Goal: Task Accomplishment & Management: Manage account settings

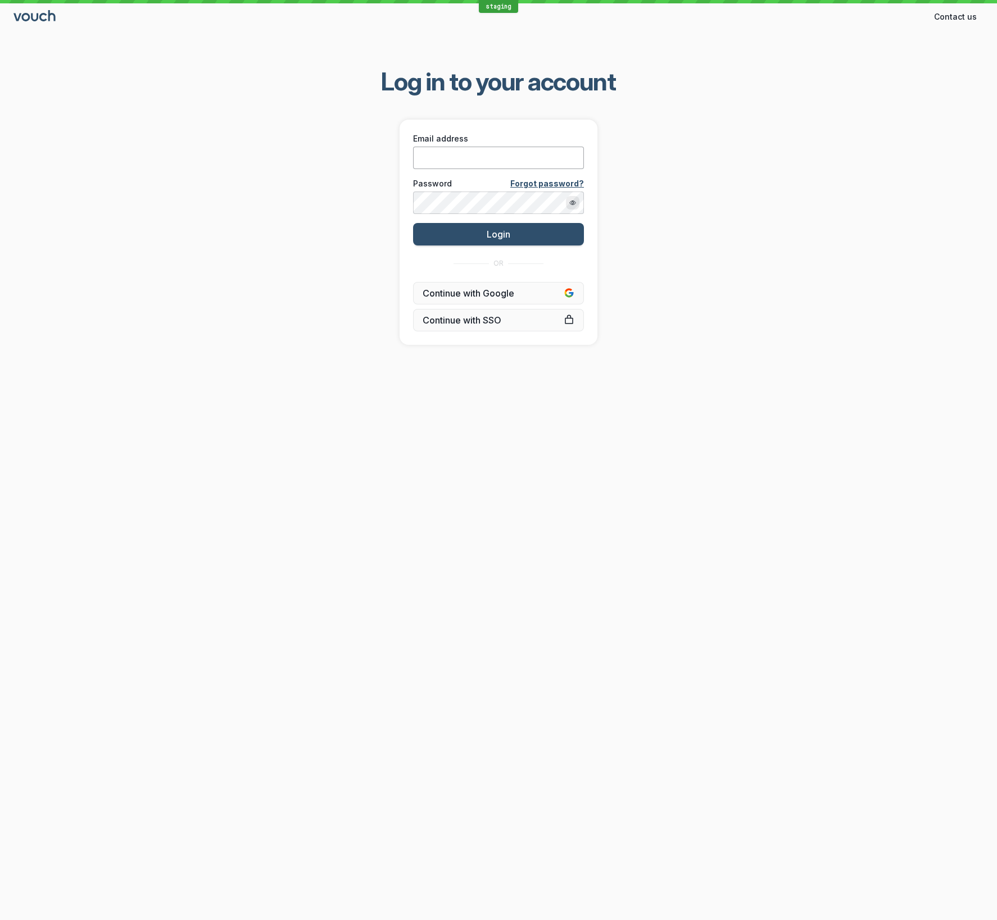
click at [560, 154] on input "Email address" at bounding box center [498, 158] width 171 height 22
type input "[EMAIL_ADDRESS][DOMAIN_NAME]"
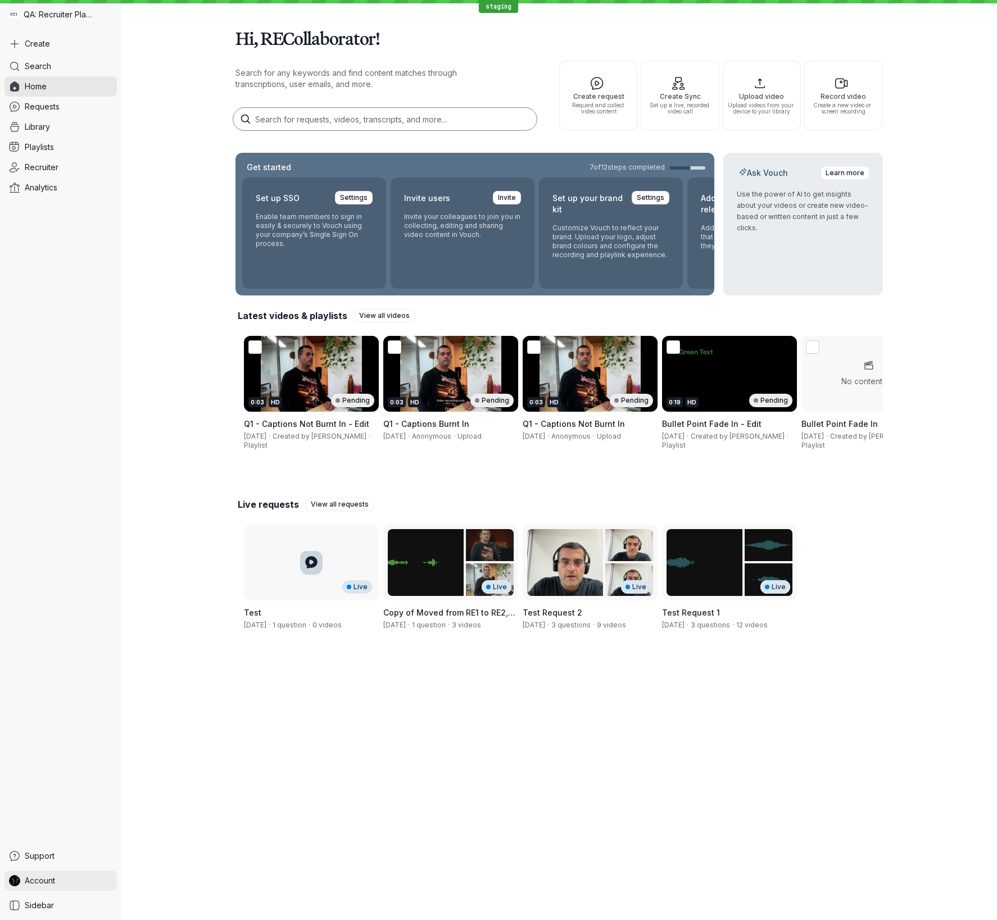
click at [53, 551] on span "Account" at bounding box center [40, 880] width 30 height 11
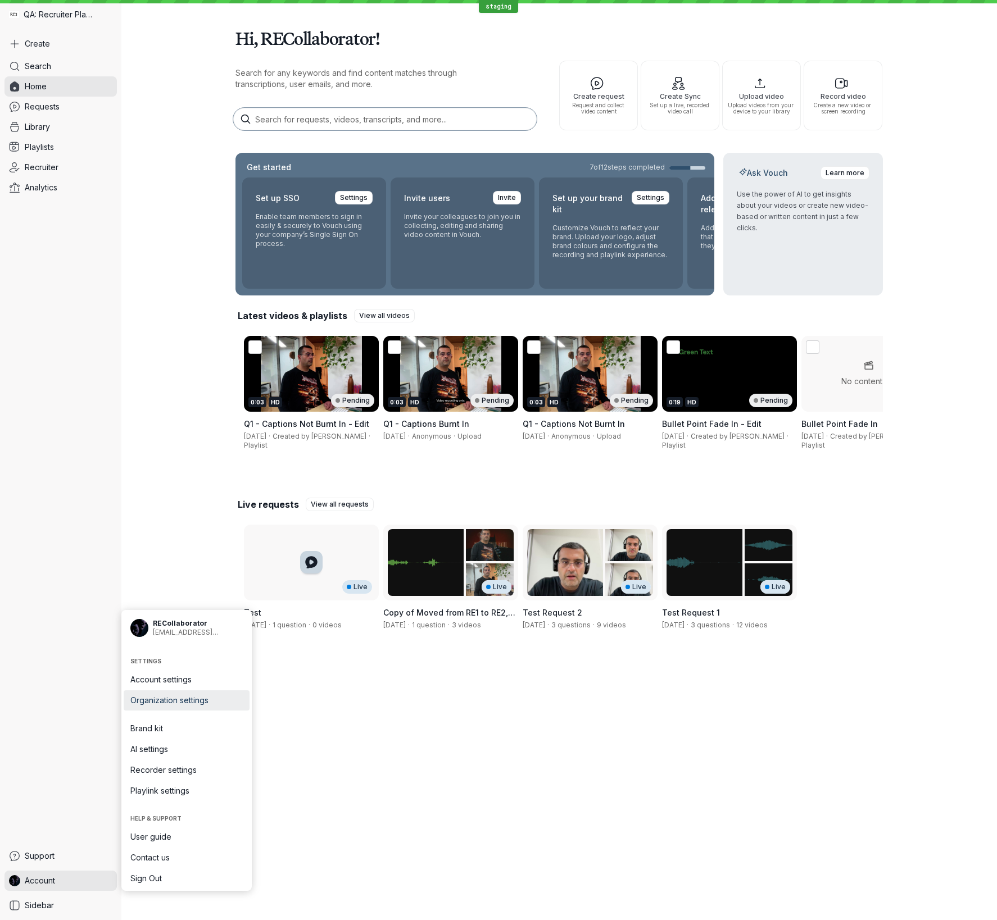
click at [201, 551] on span "Organization settings" at bounding box center [186, 700] width 112 height 11
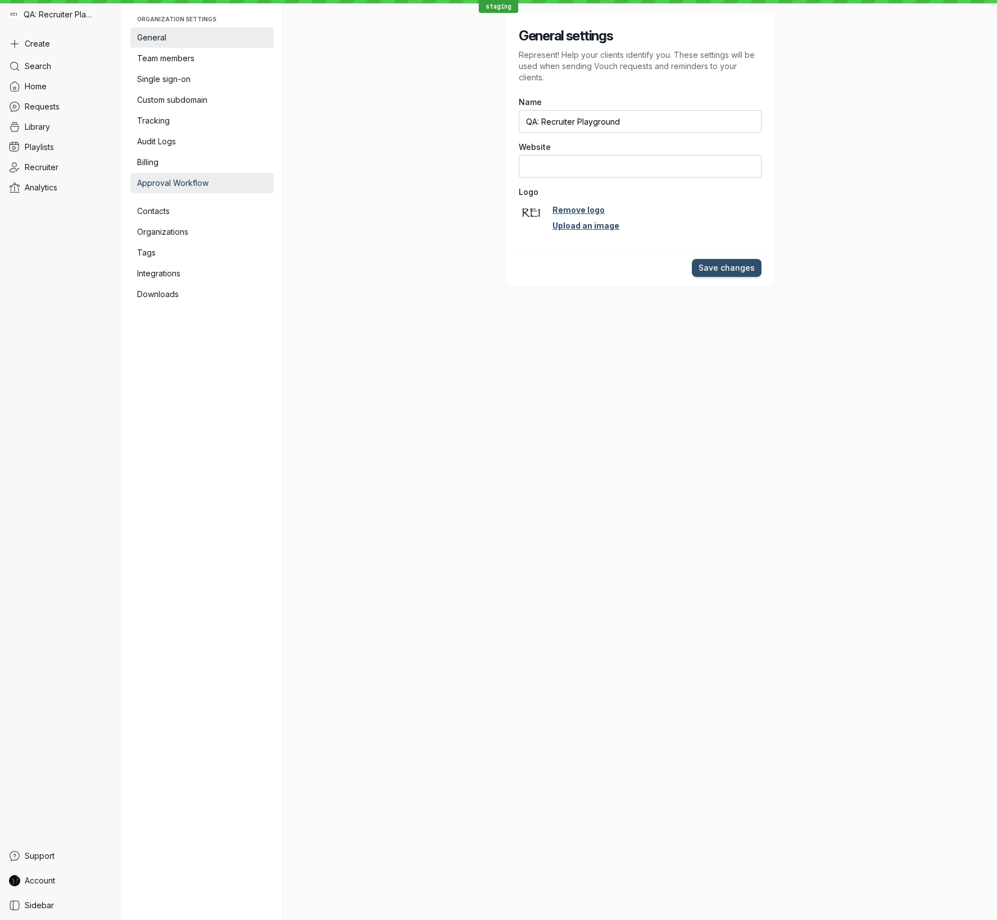
click at [183, 183] on span "Approval Workflow" at bounding box center [202, 183] width 130 height 11
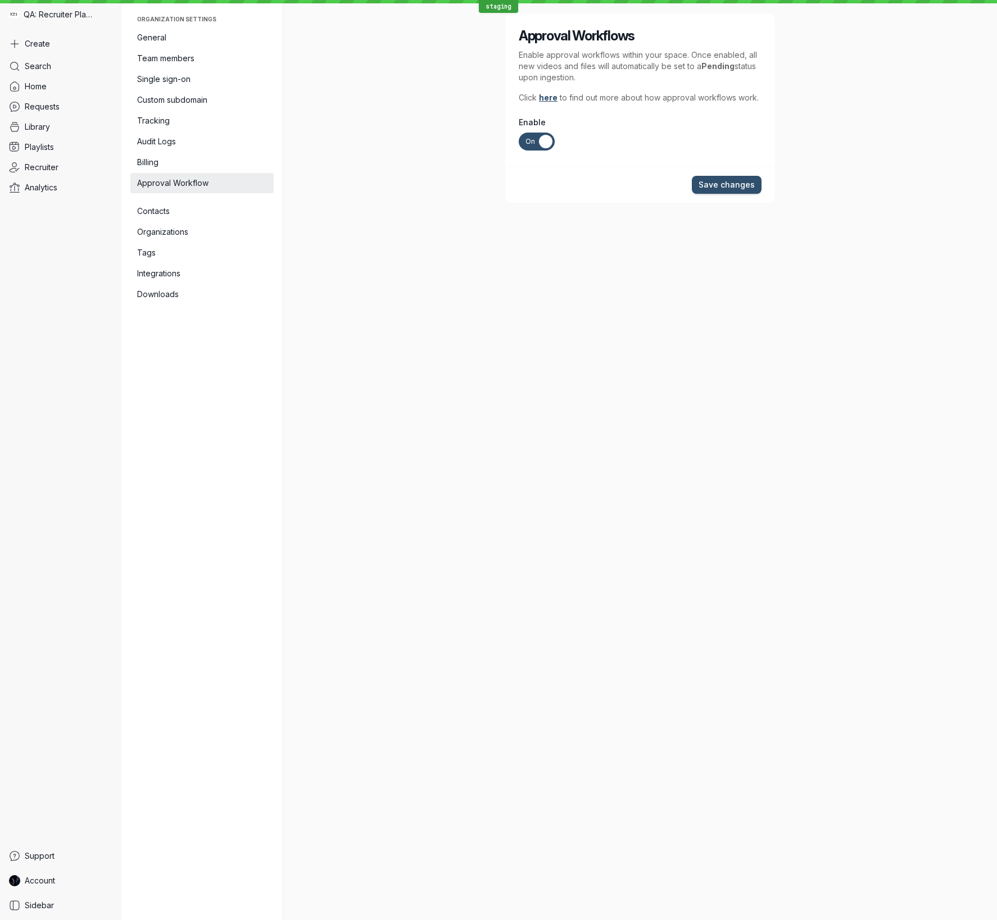
click at [525, 140] on span "On" at bounding box center [530, 142] width 10 height 18
click at [0, 0] on input "On Off" at bounding box center [0, 0] width 0 height 0
click at [746, 184] on span "Save changes" at bounding box center [726, 184] width 56 height 11
click at [478, 293] on div "Approval Workflows Enable approval workflows within your space. Once enabled, a…" at bounding box center [639, 460] width 647 height 920
click at [40, 125] on span "Library" at bounding box center [37, 126] width 25 height 11
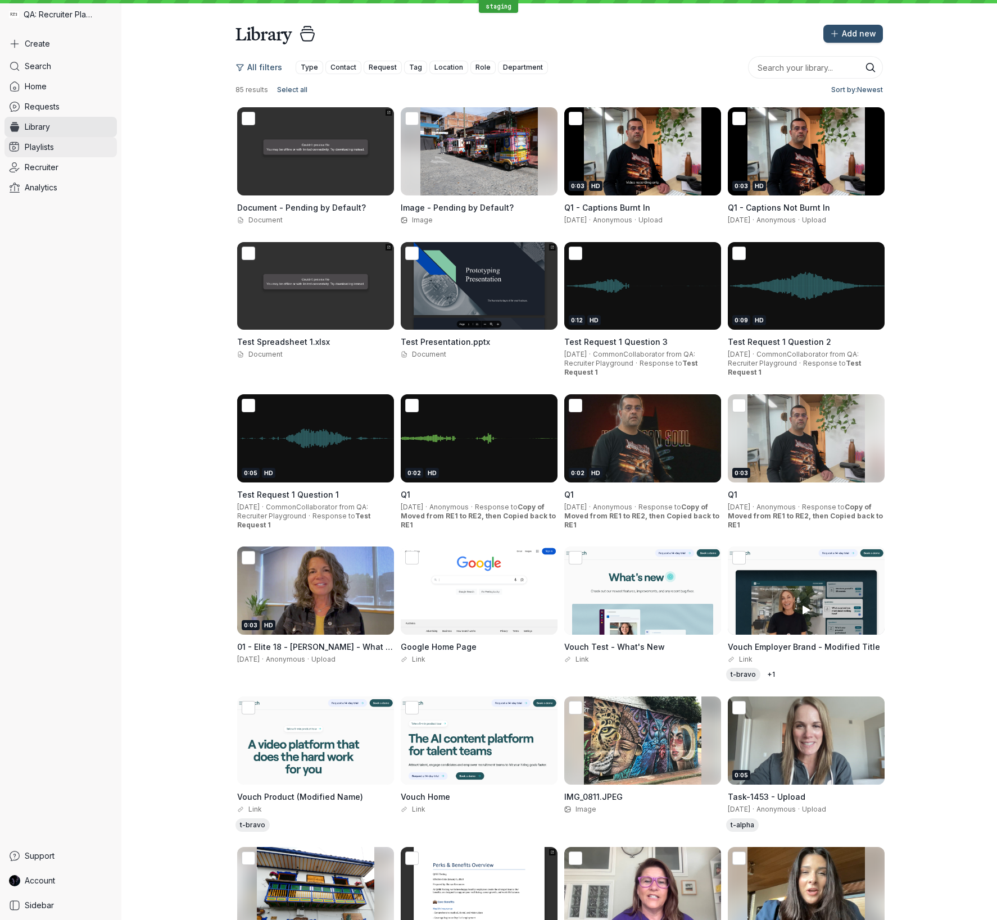
click at [36, 148] on span "Playlists" at bounding box center [39, 147] width 29 height 11
click at [858, 39] on button "Add new" at bounding box center [853, 34] width 60 height 18
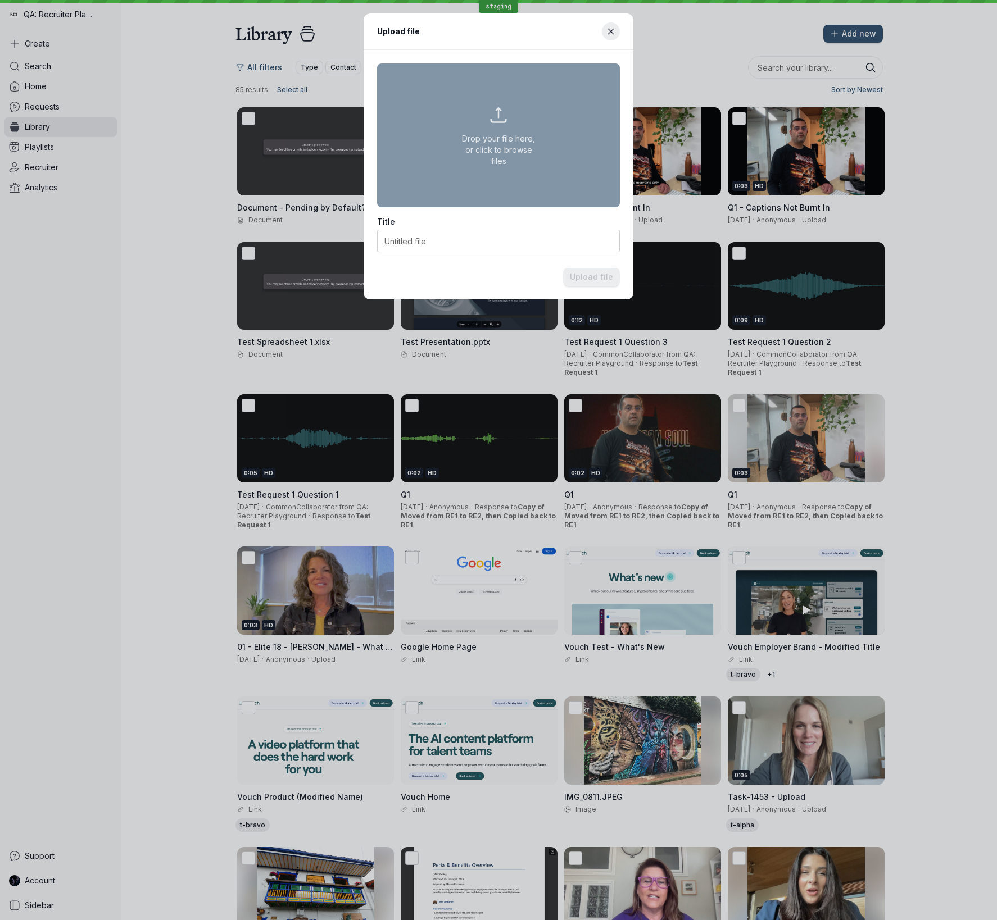
click at [510, 131] on button "Drop your file here, or click to browse files" at bounding box center [498, 135] width 243 height 144
type input "C:\fakepath\P1001101.PNG"
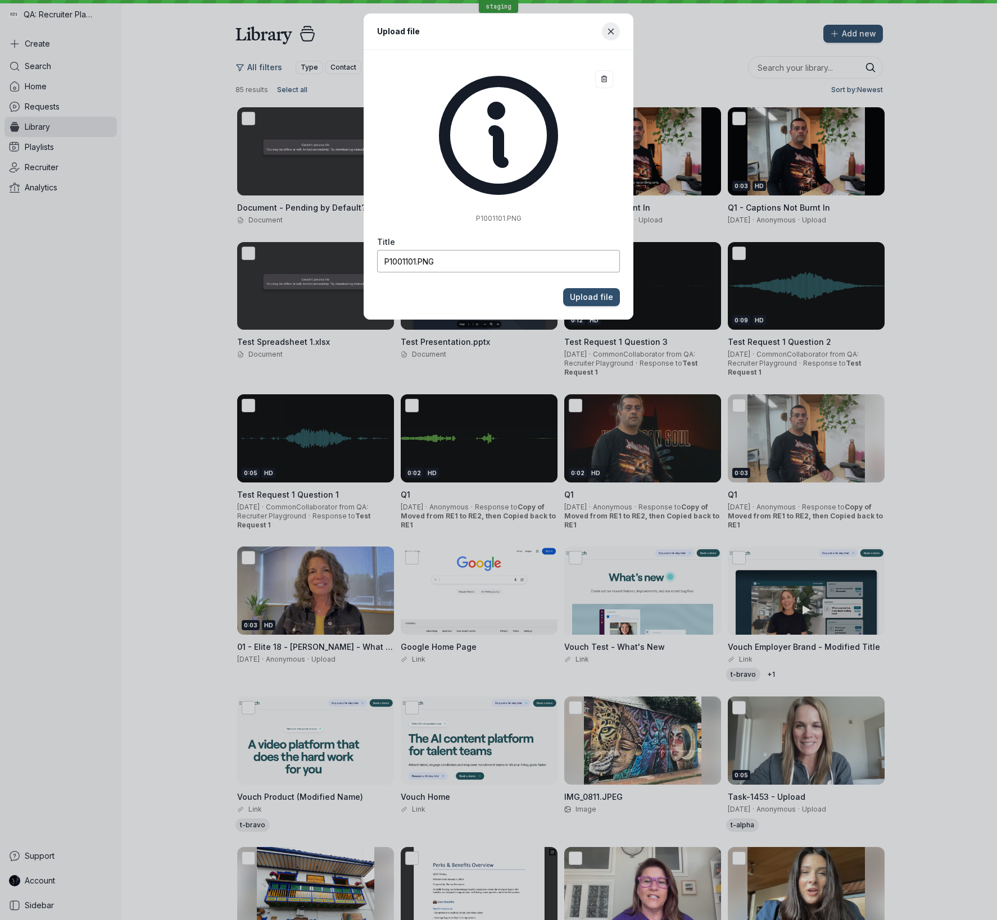
click at [573, 259] on input "P1001101.PNG" at bounding box center [498, 261] width 243 height 22
type input "Newly-Ad"
type input "Image Added when AW=Disabled"
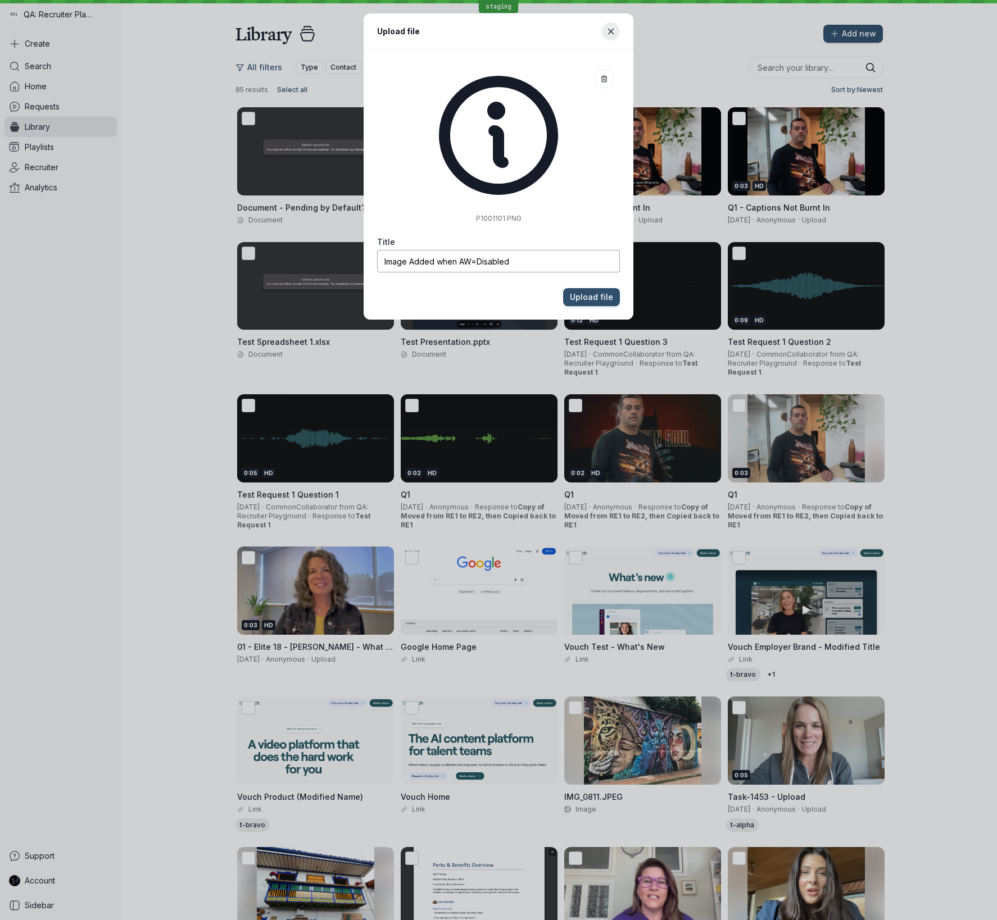
click at [563, 288] on button "Upload file" at bounding box center [591, 297] width 57 height 18
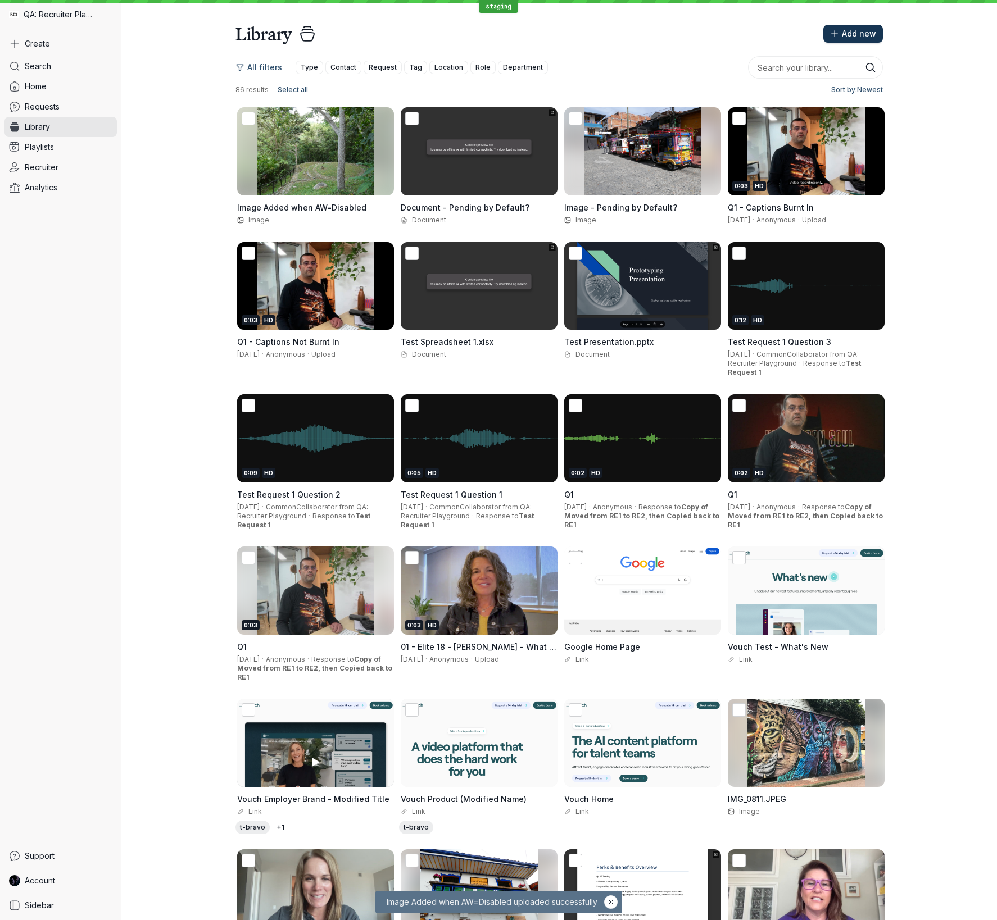
click at [866, 38] on span "Add new" at bounding box center [859, 33] width 34 height 11
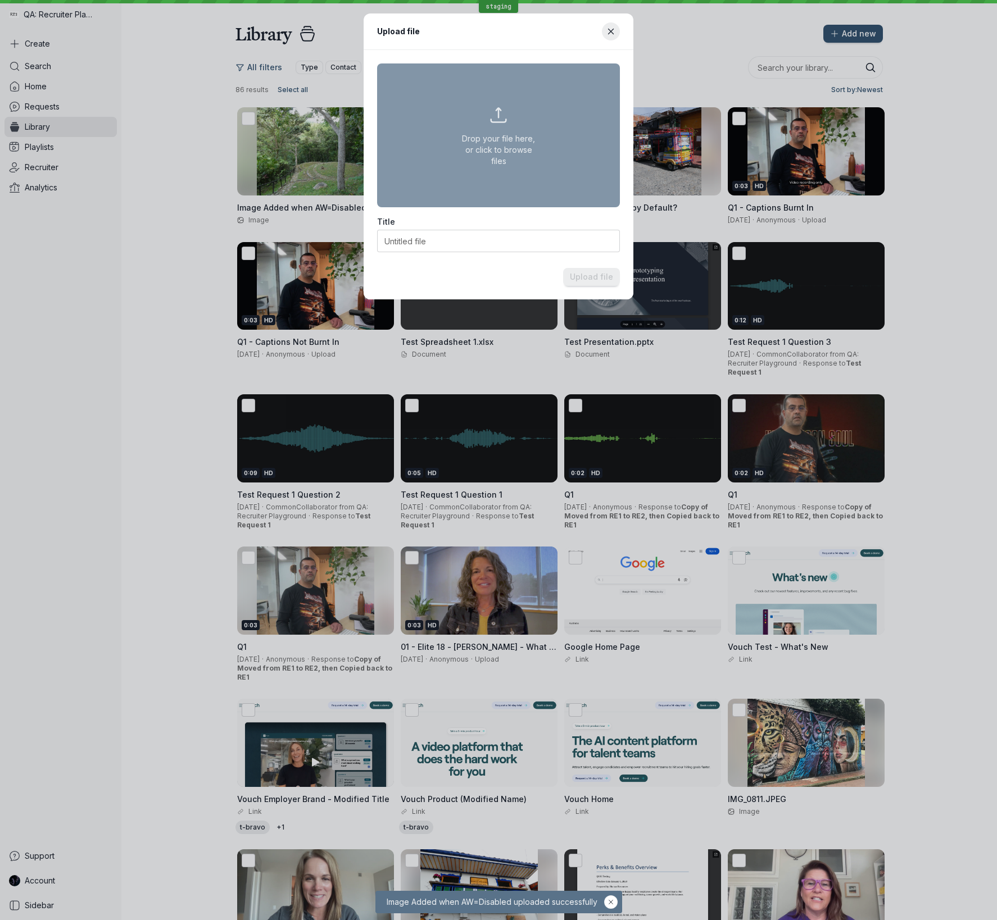
click at [532, 118] on button "Drop your file here, or click to browse files" at bounding box center [498, 135] width 243 height 144
type input "C:\fakepath\testDocument1.pdf"
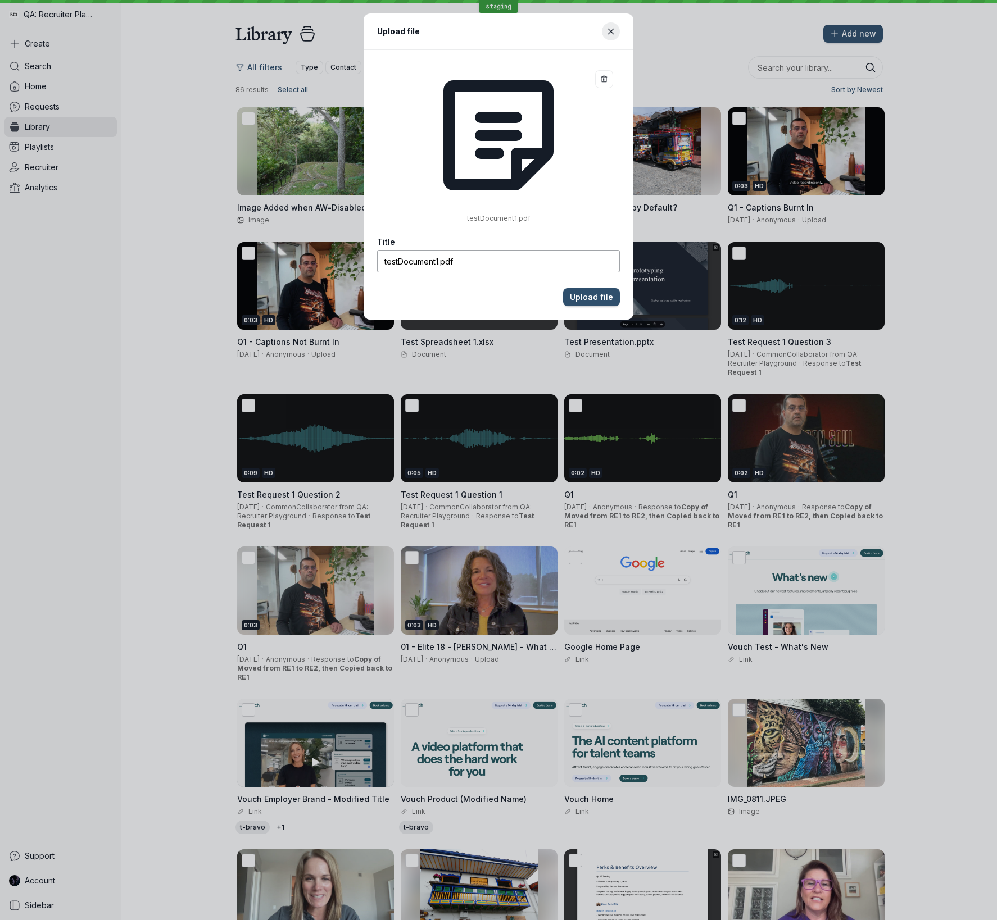
click at [543, 260] on input "testDocument1.pdf" at bounding box center [498, 261] width 243 height 22
paste input "Added when AW=Disabled"
type input "Document Added when AW=Disabled"
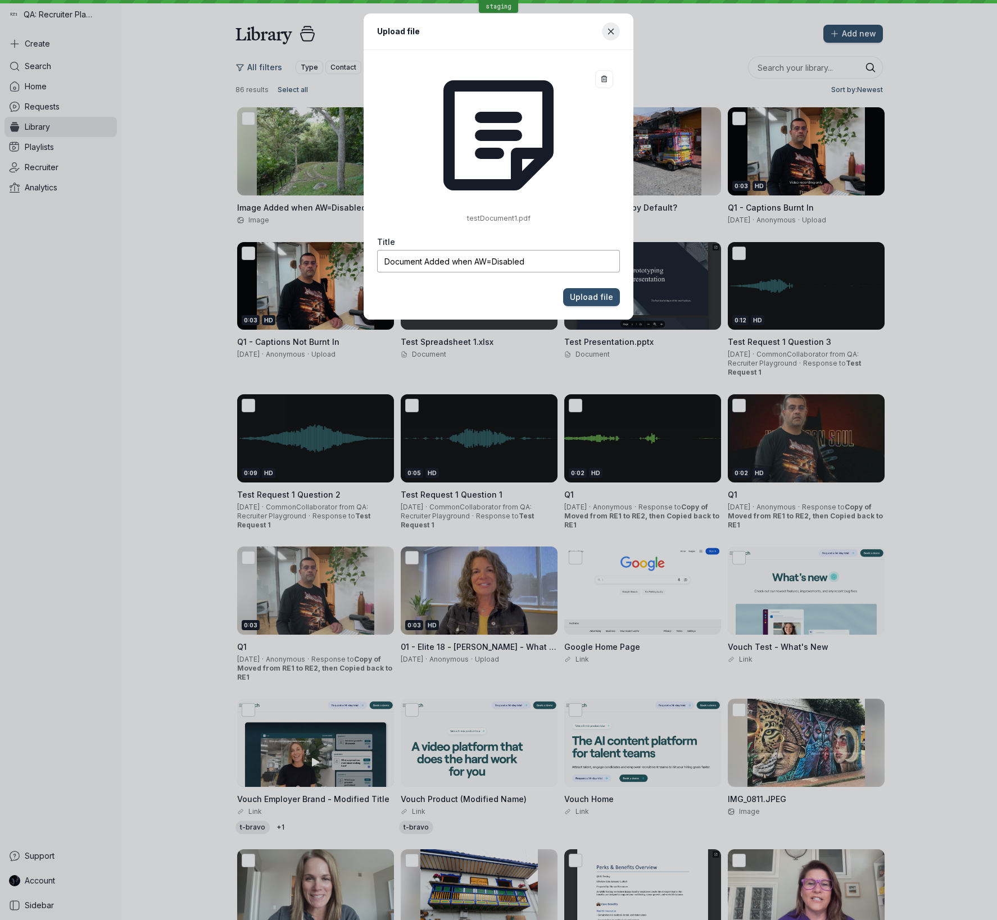
click at [563, 288] on button "Upload file" at bounding box center [591, 297] width 57 height 18
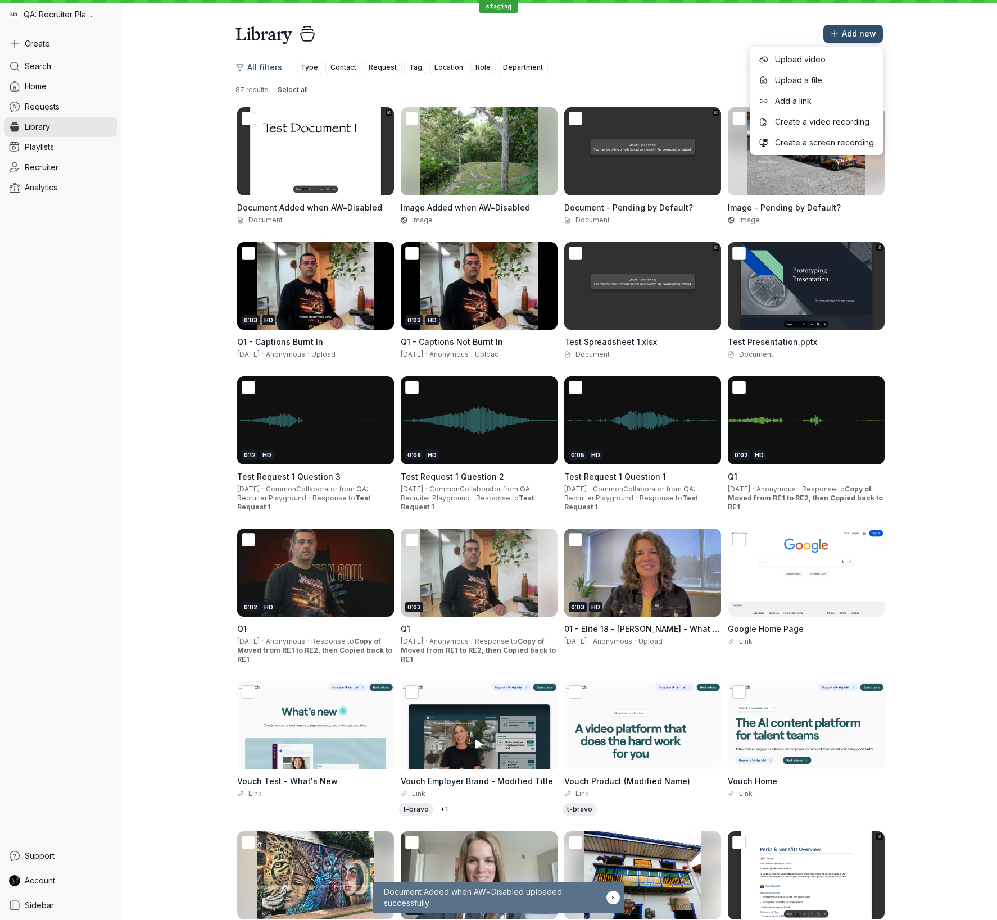
drag, startPoint x: 948, startPoint y: 270, endPoint x: 944, endPoint y: 234, distance: 36.2
click at [948, 270] on div "All filters Type Contact Request Tag Location Role Department 87 results Select…" at bounding box center [558, 581] width 875 height 1073
click at [866, 33] on span "Add new" at bounding box center [859, 33] width 34 height 11
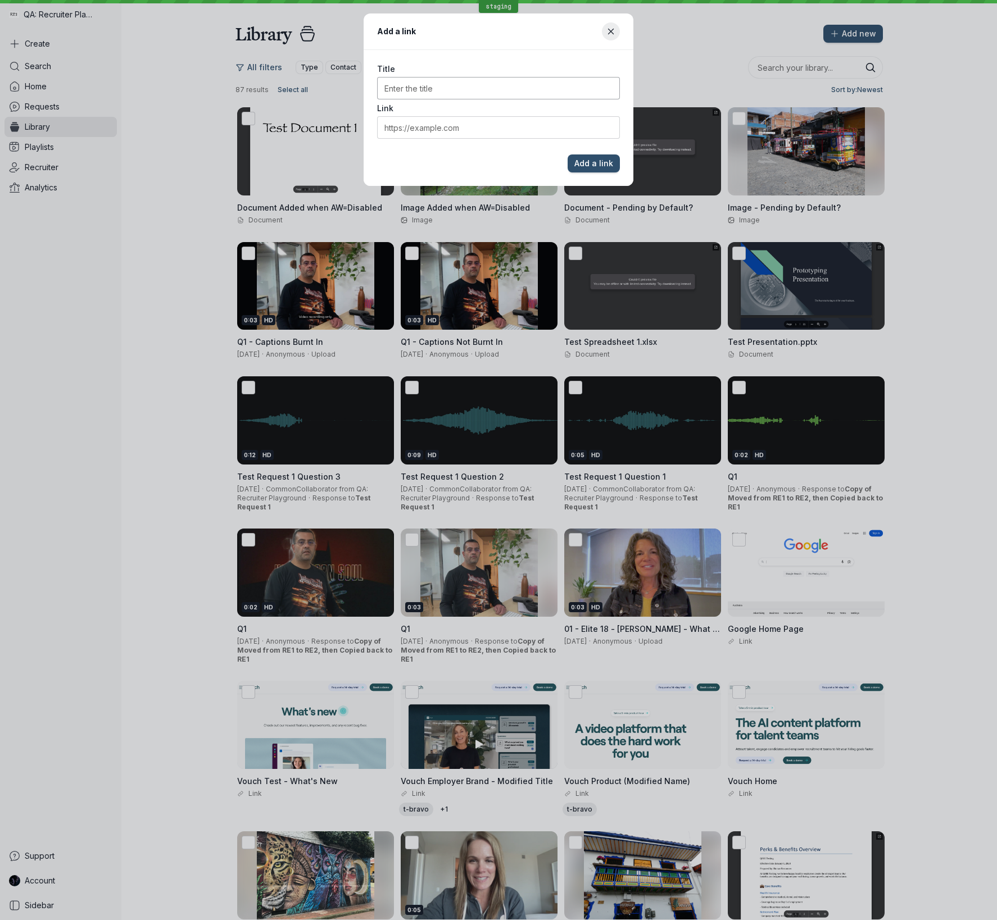
click at [514, 83] on input "Title" at bounding box center [498, 88] width 243 height 22
type input "Vouchfor Customers"
paste input "[URL][DOMAIN_NAME]"
type input "[URL][DOMAIN_NAME]"
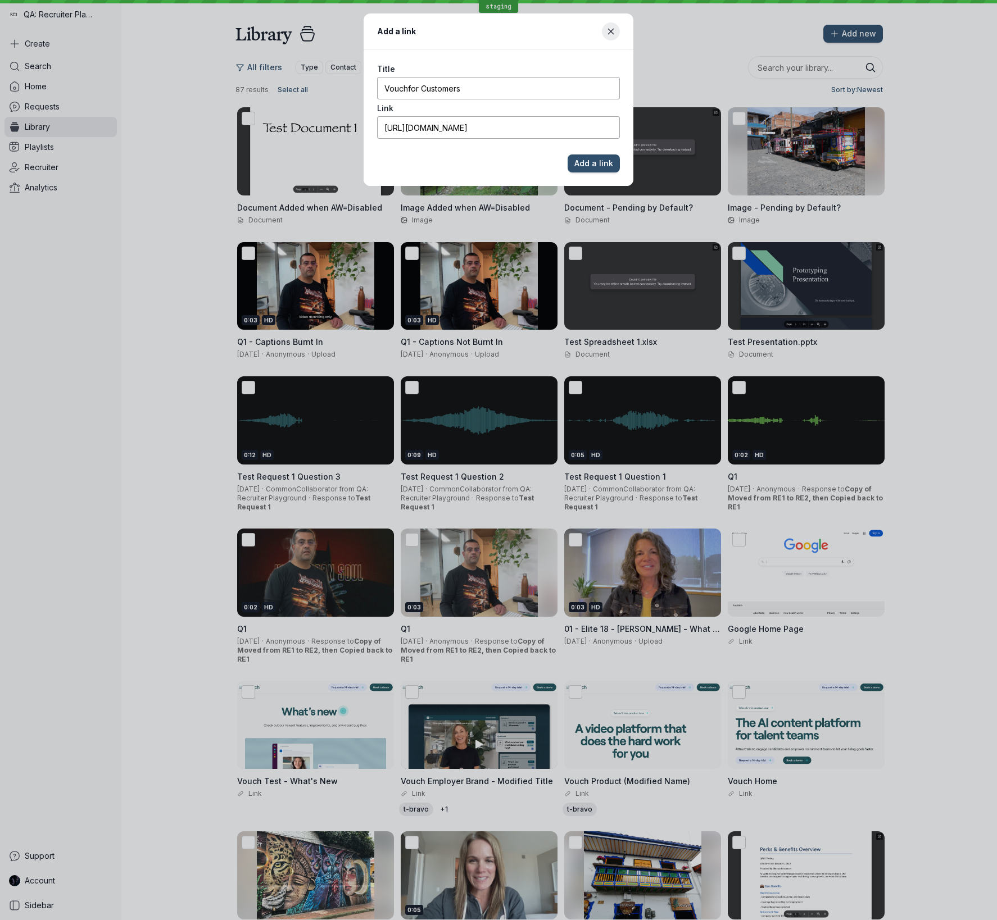
click at [567, 155] on button "Add a link" at bounding box center [593, 164] width 52 height 18
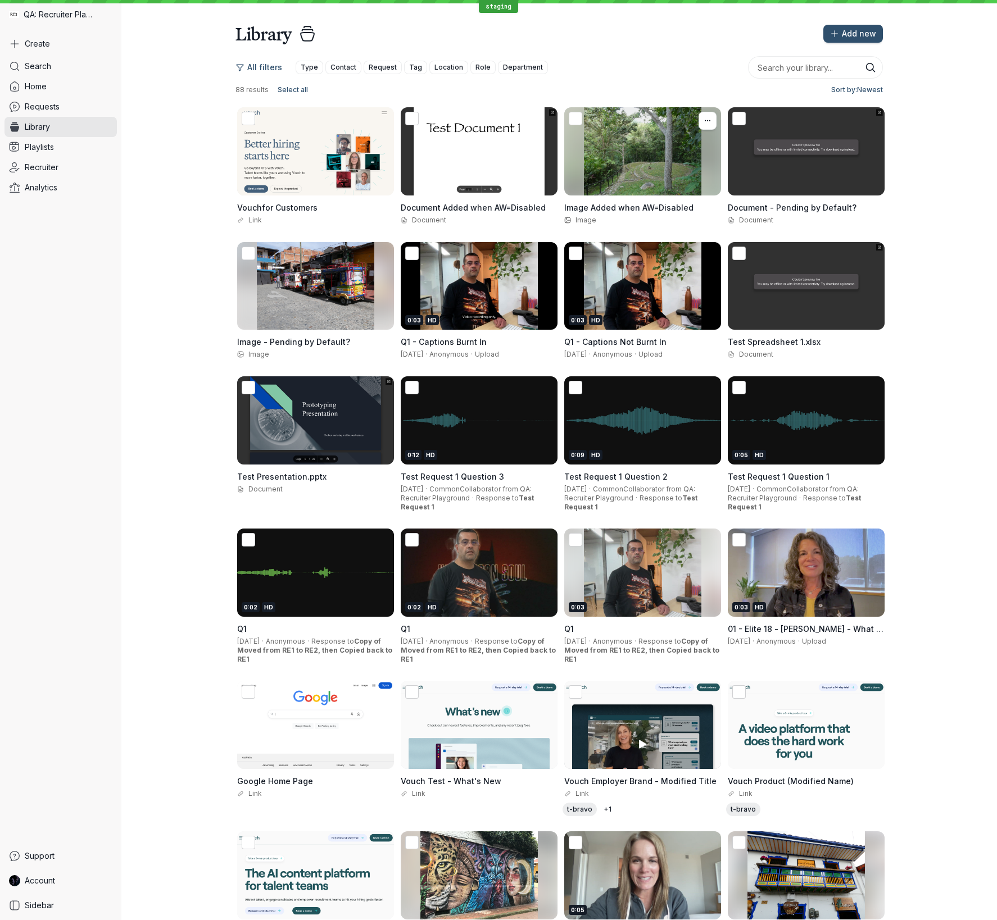
click at [661, 150] on div at bounding box center [642, 151] width 157 height 88
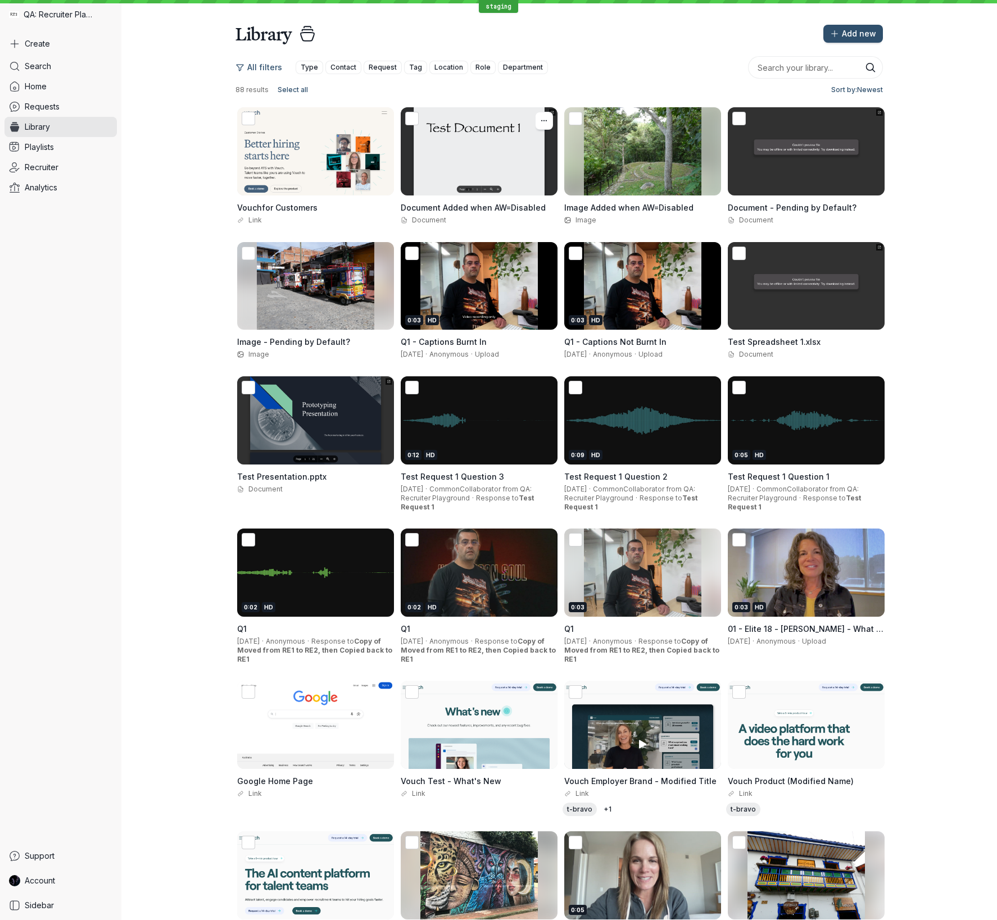
click at [446, 146] on div at bounding box center [479, 151] width 157 height 88
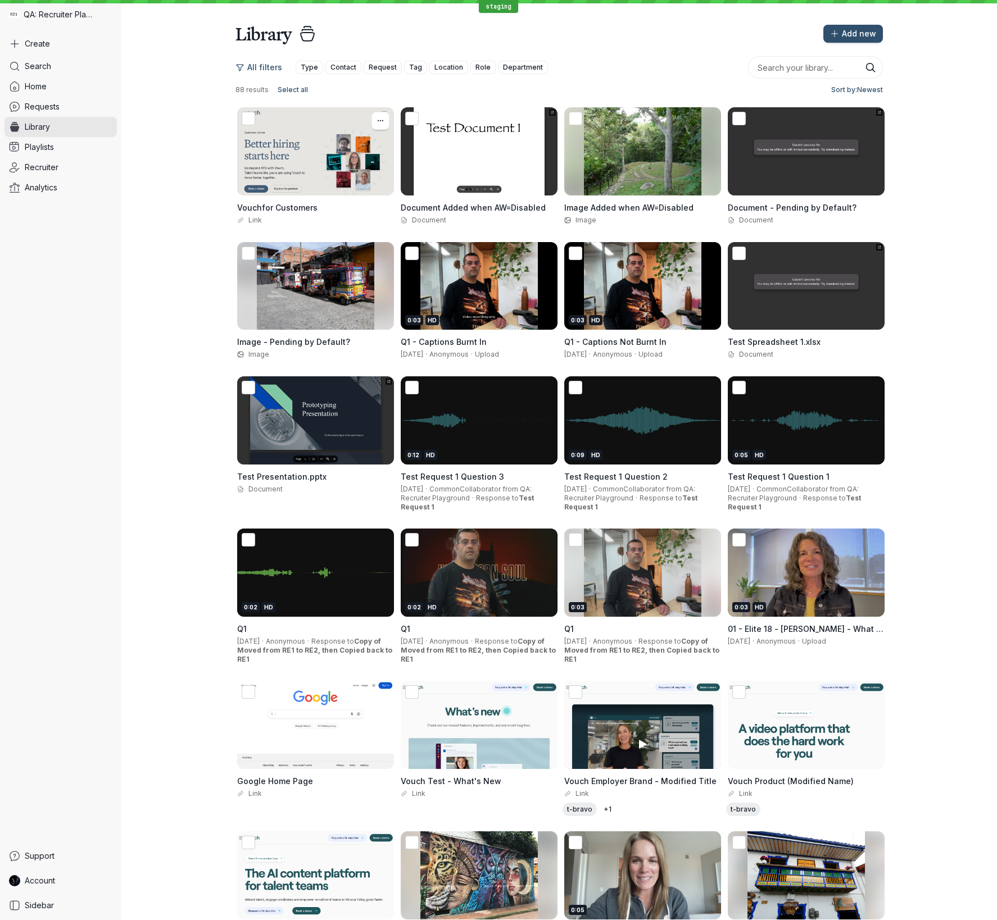
click at [339, 153] on div at bounding box center [315, 151] width 157 height 88
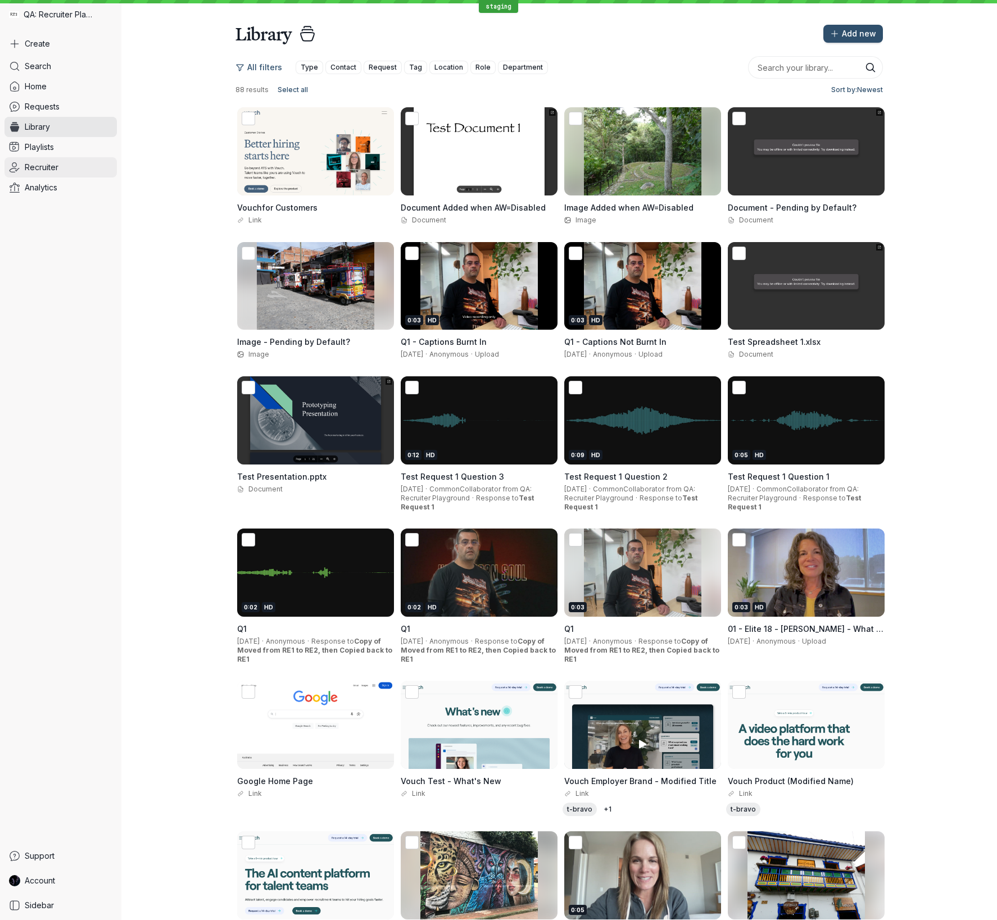
click at [52, 167] on span "Recruiter" at bounding box center [42, 167] width 34 height 11
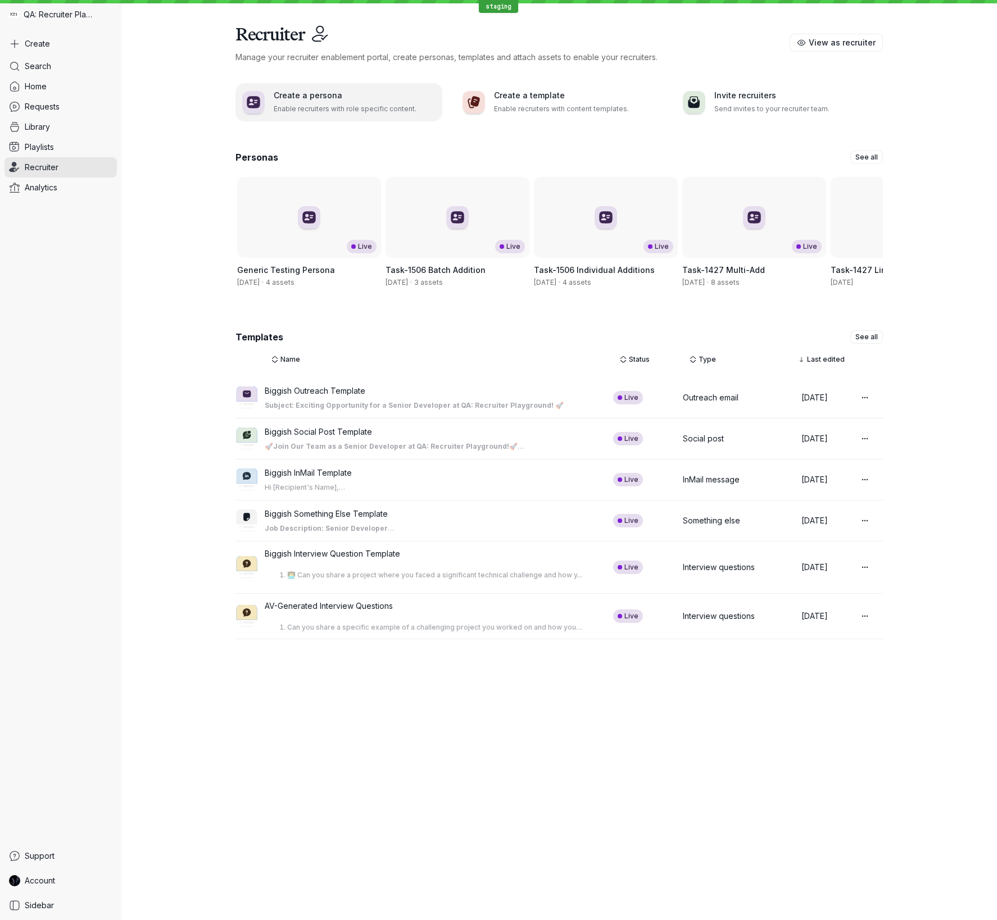
click at [316, 101] on h3 "Create a persona" at bounding box center [355, 95] width 162 height 11
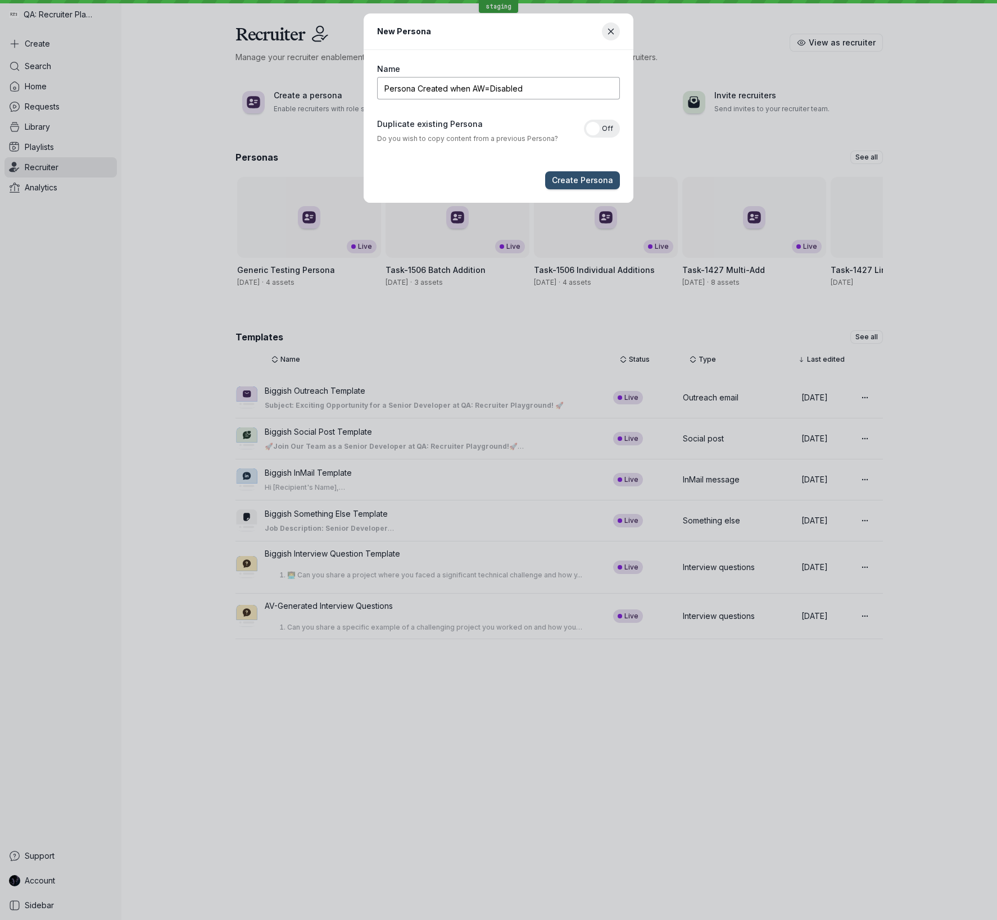
type input "Persona Created when AW=Disabled"
click at [545, 171] on button "Create Persona" at bounding box center [582, 180] width 75 height 18
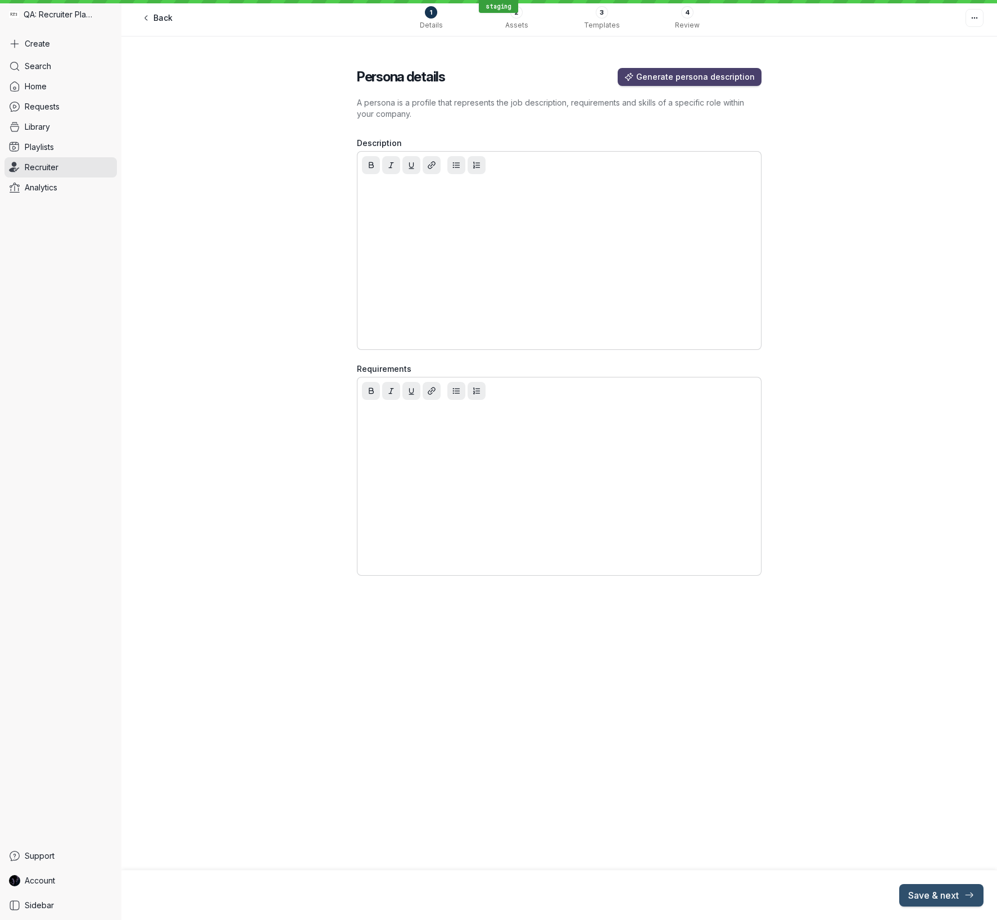
click at [485, 207] on div at bounding box center [559, 263] width 399 height 169
click at [484, 207] on div at bounding box center [559, 263] width 399 height 169
drag, startPoint x: 936, startPoint y: 898, endPoint x: 930, endPoint y: 893, distance: 7.6
click at [935, 551] on span "Save & next" at bounding box center [941, 895] width 66 height 11
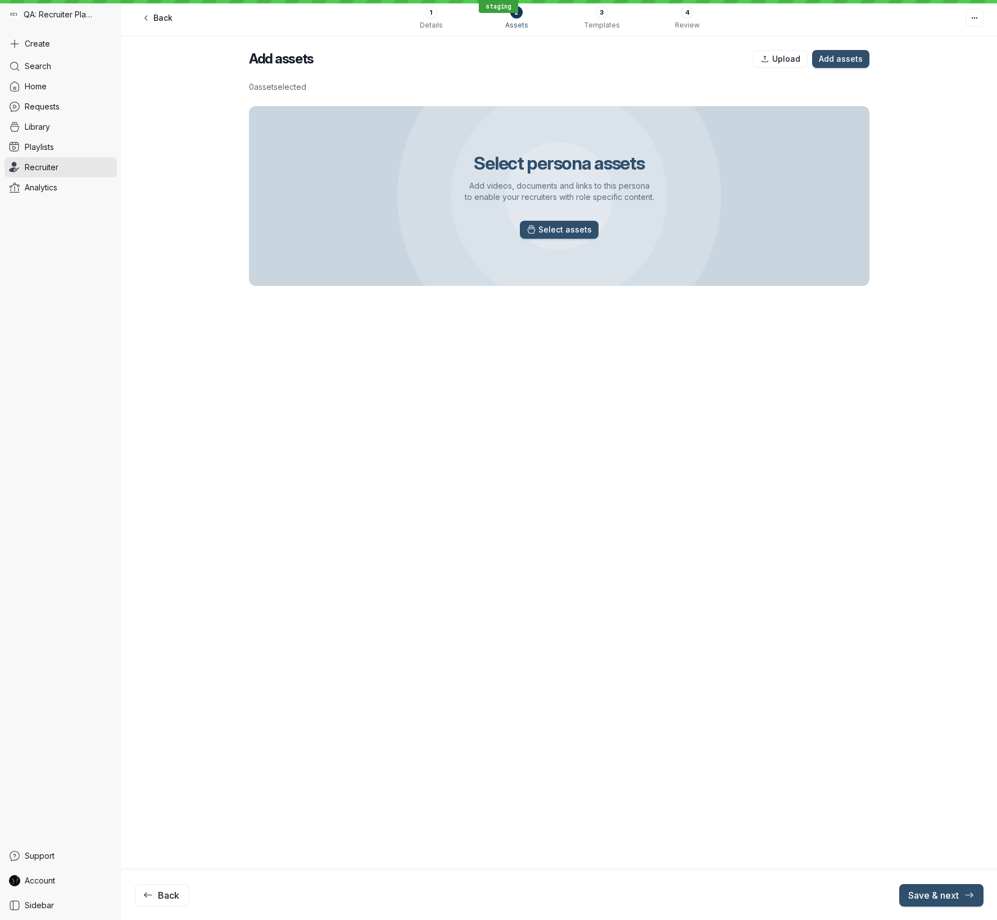
click at [564, 234] on span "Select assets" at bounding box center [564, 229] width 53 height 11
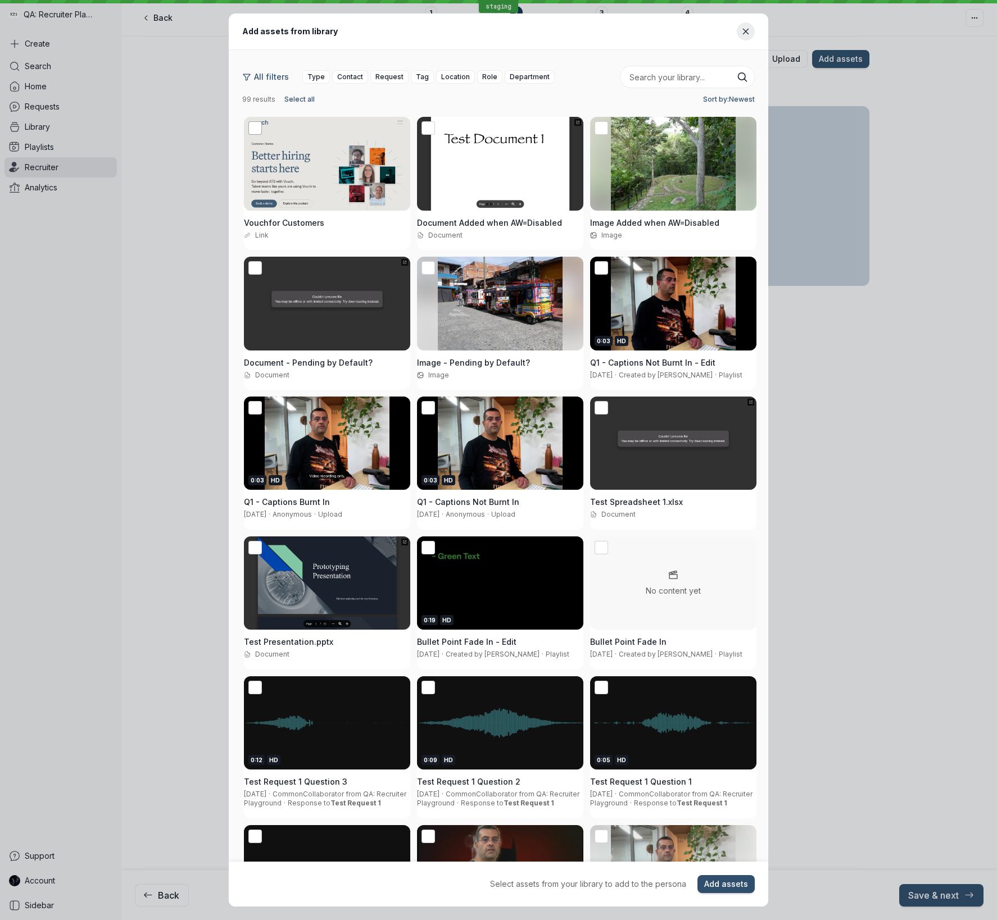
click at [256, 131] on icon at bounding box center [255, 128] width 12 height 12
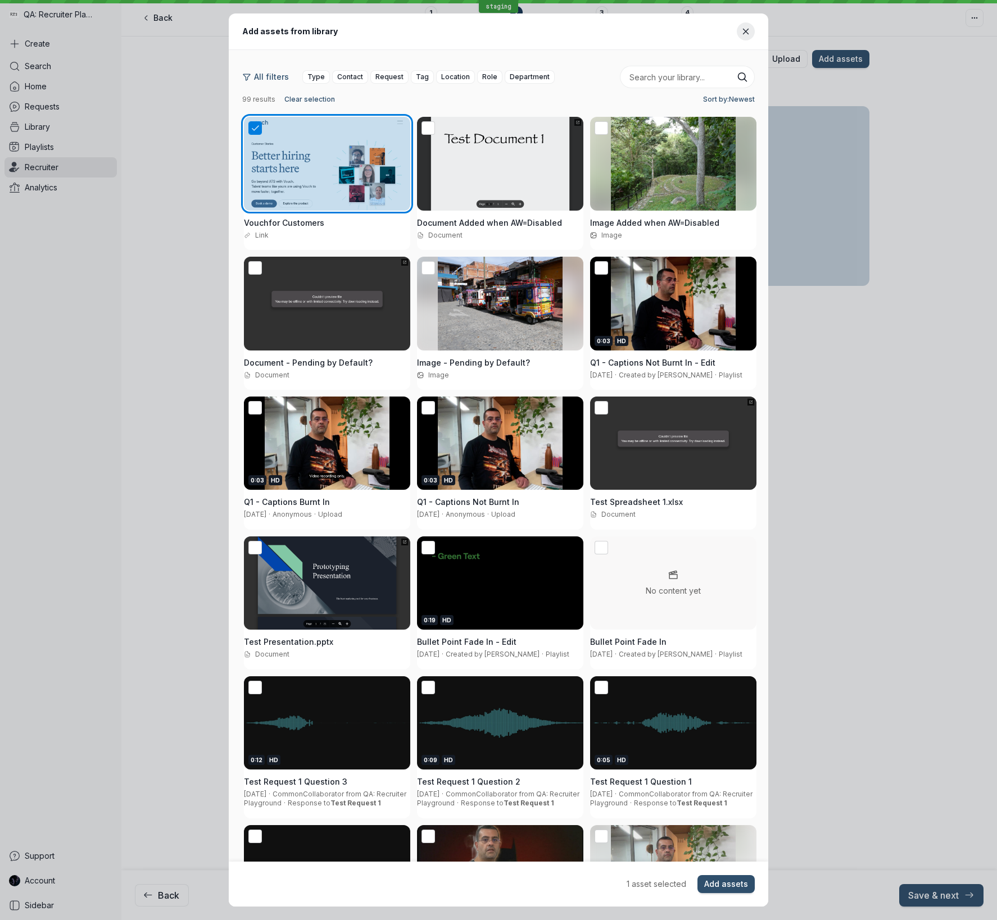
click at [446, 131] on div at bounding box center [500, 164] width 166 height 94
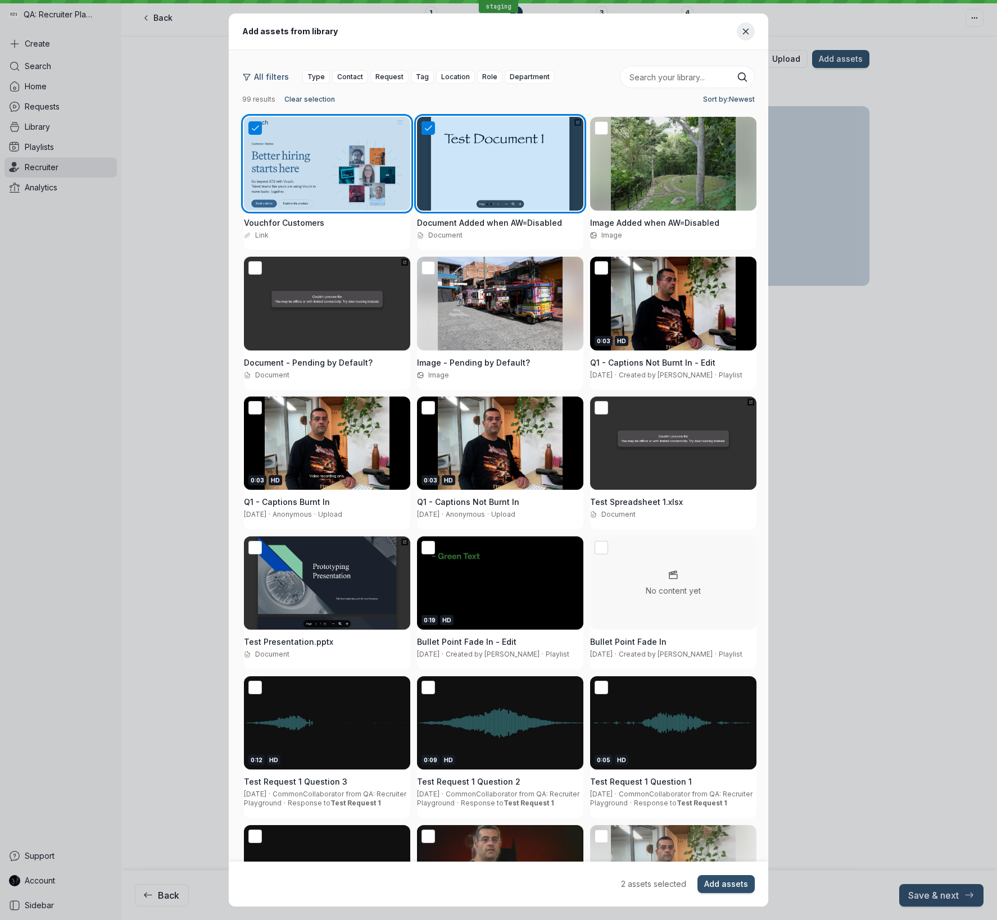
click at [657, 155] on div at bounding box center [673, 164] width 166 height 94
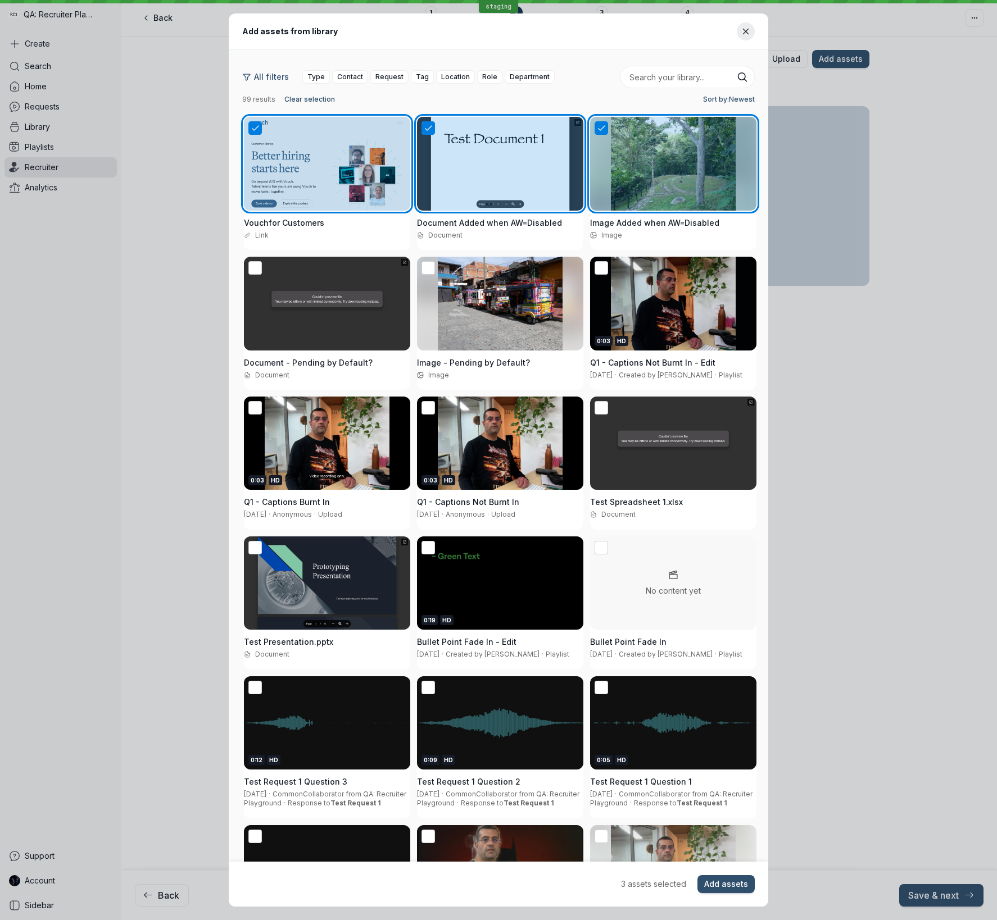
click at [665, 296] on div "0:03 HD" at bounding box center [673, 304] width 166 height 94
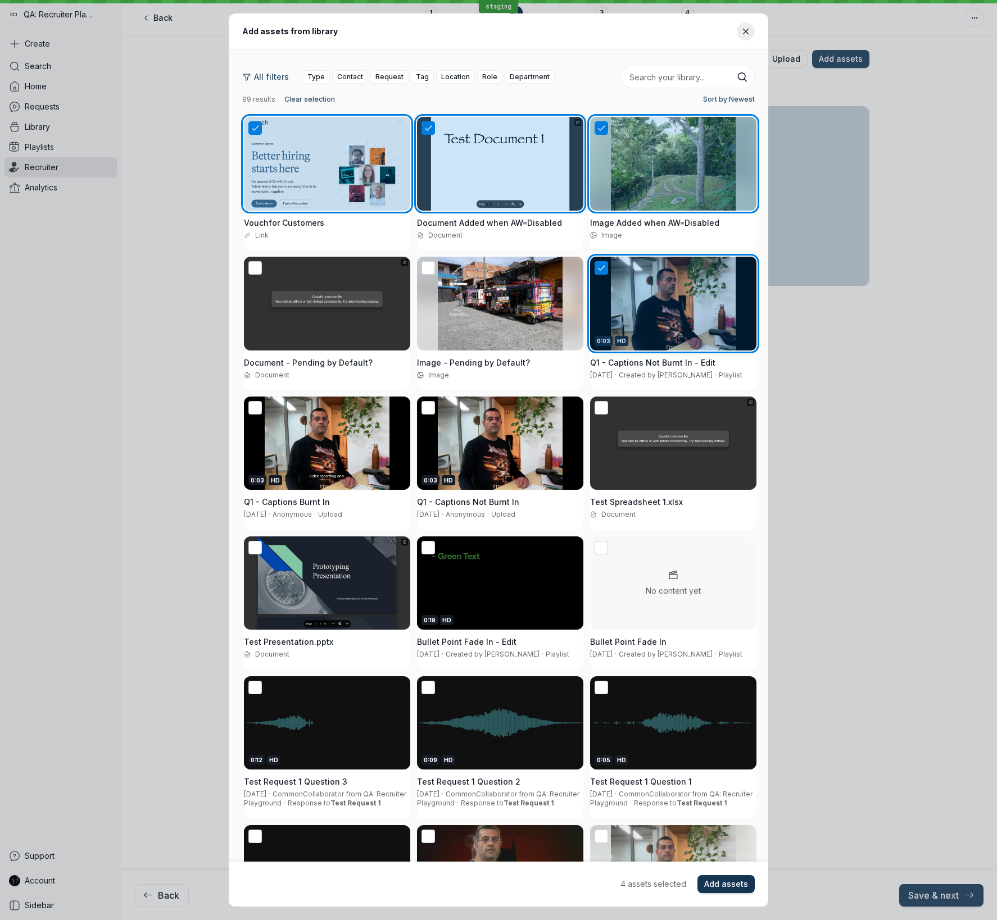
click at [740, 551] on span "Add assets" at bounding box center [726, 884] width 44 height 11
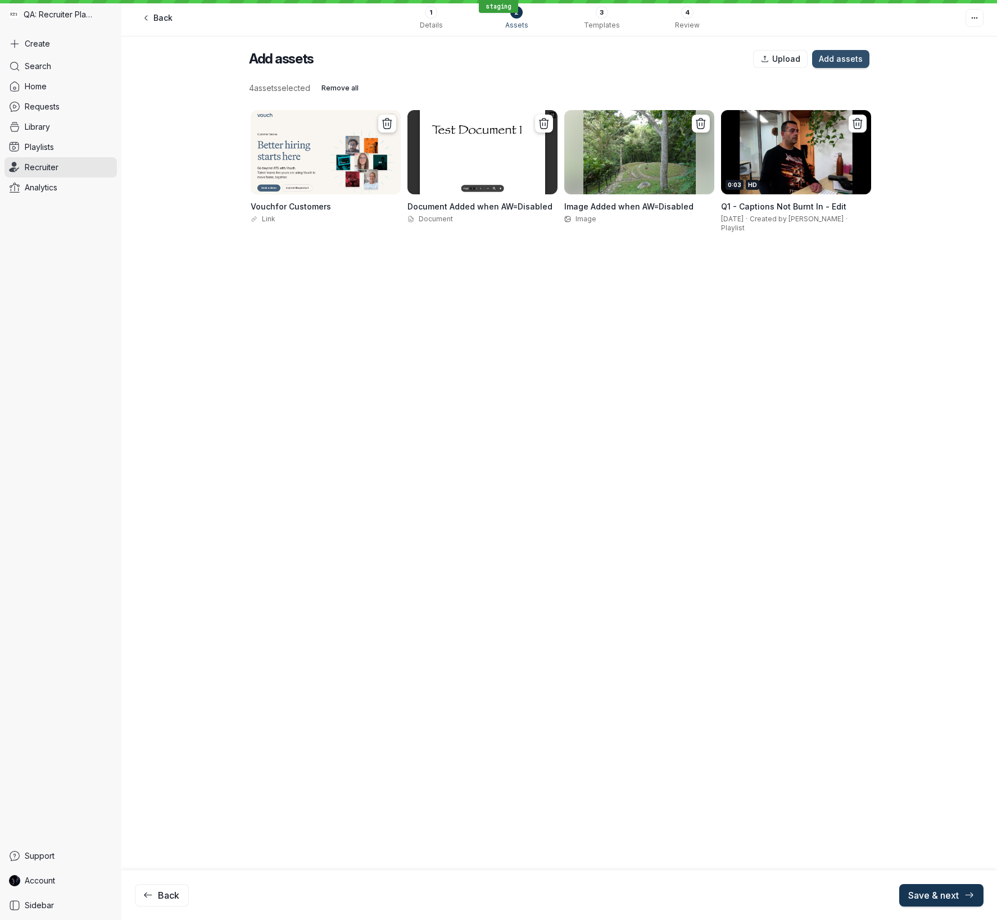
click at [947, 551] on span "Save & next" at bounding box center [941, 895] width 66 height 11
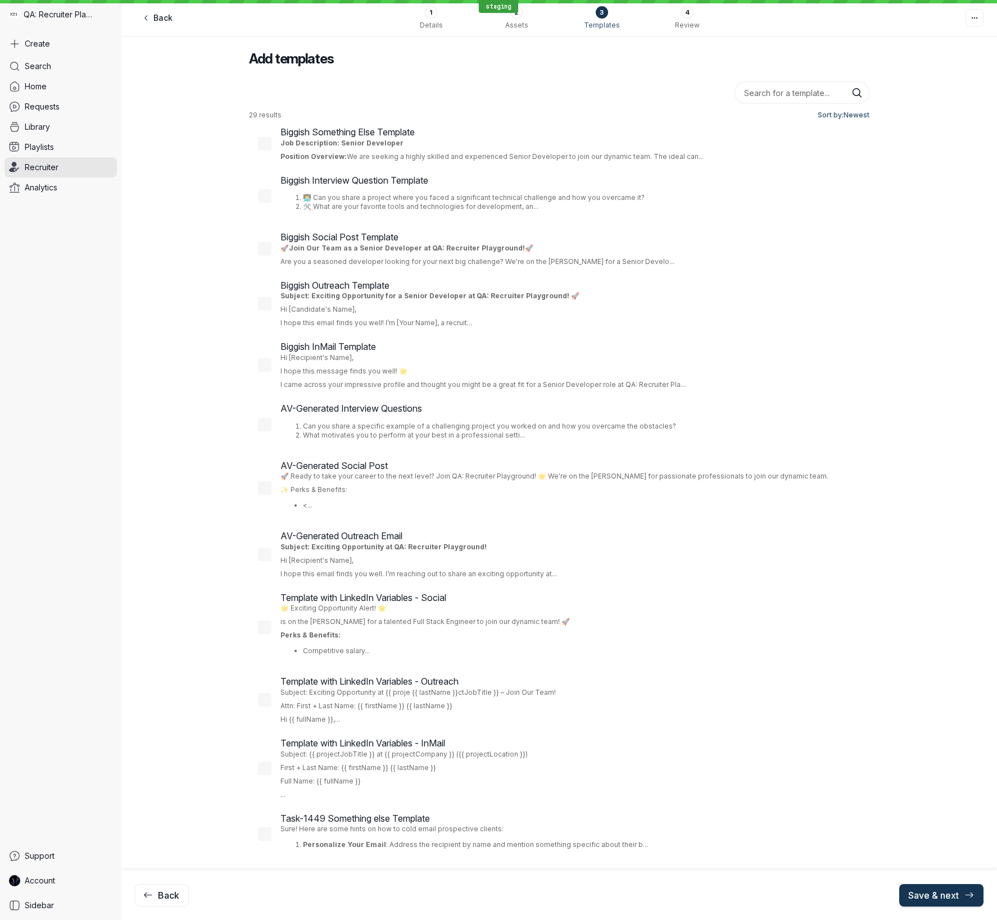
click at [947, 551] on span "Save & next" at bounding box center [941, 895] width 66 height 11
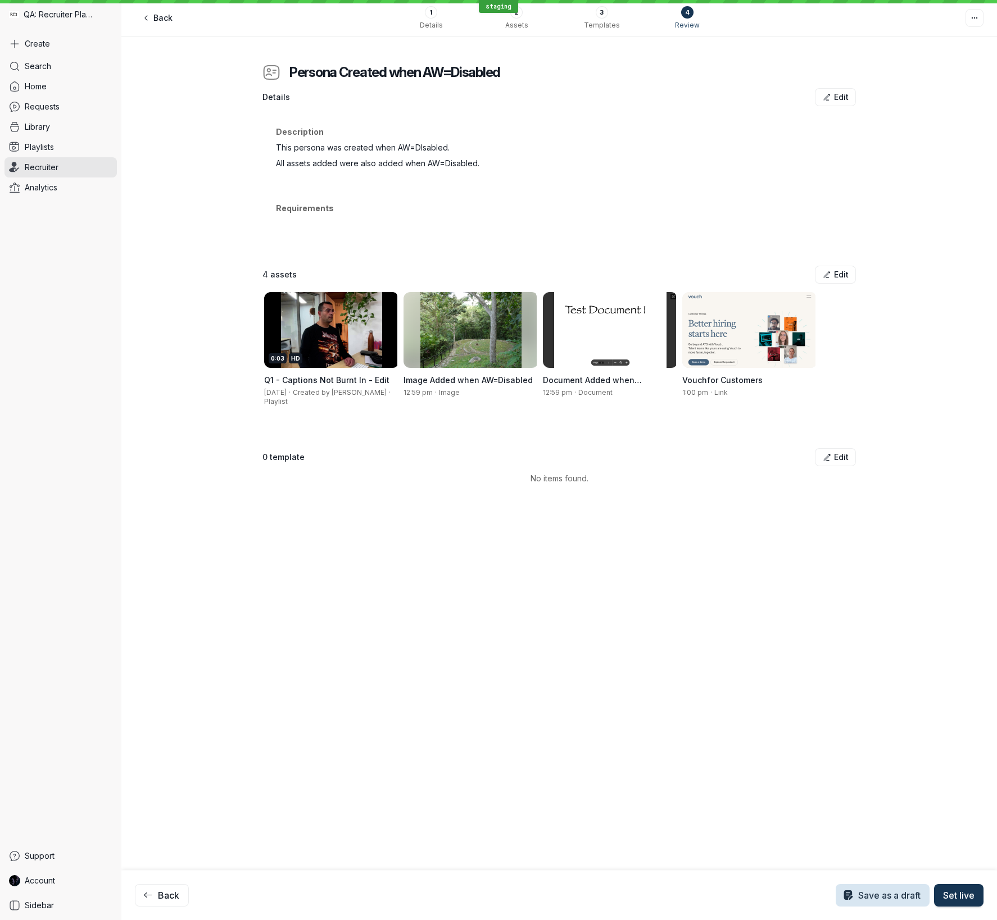
click at [947, 551] on span "Set live" at bounding box center [958, 895] width 31 height 11
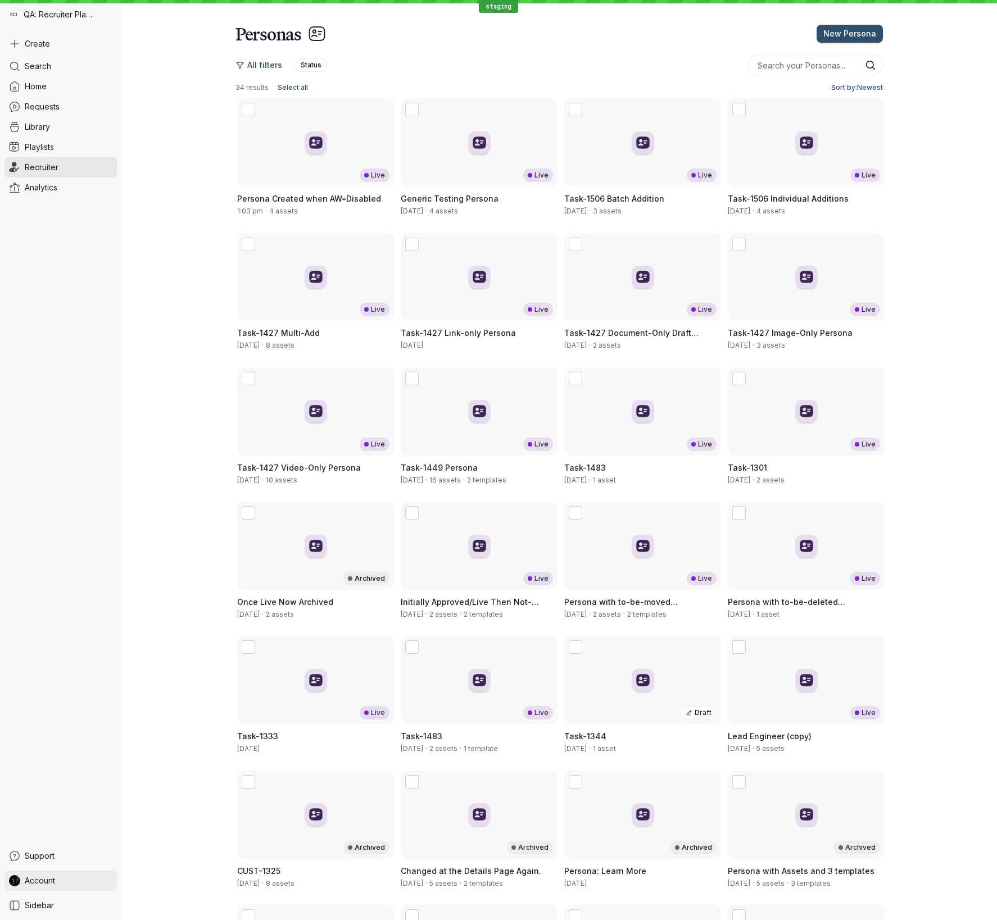
click at [45, 551] on span "Account" at bounding box center [40, 880] width 30 height 11
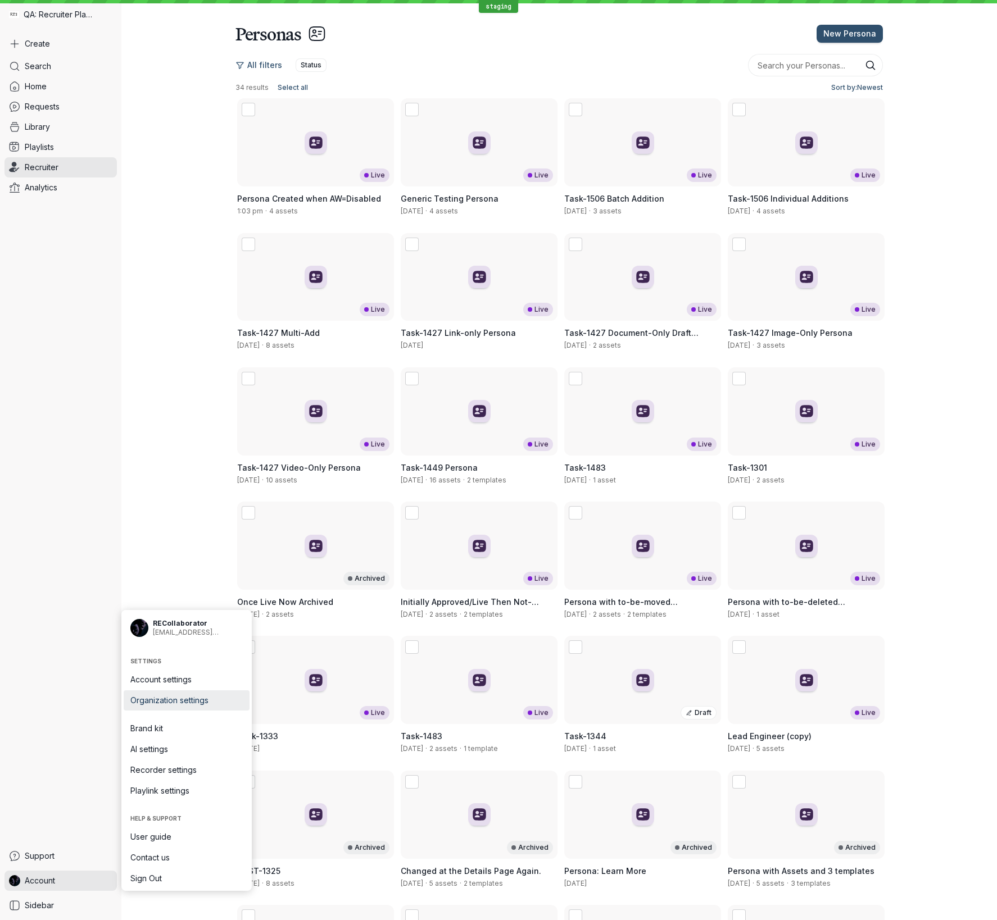
click at [185, 551] on span "Organization settings" at bounding box center [186, 700] width 112 height 11
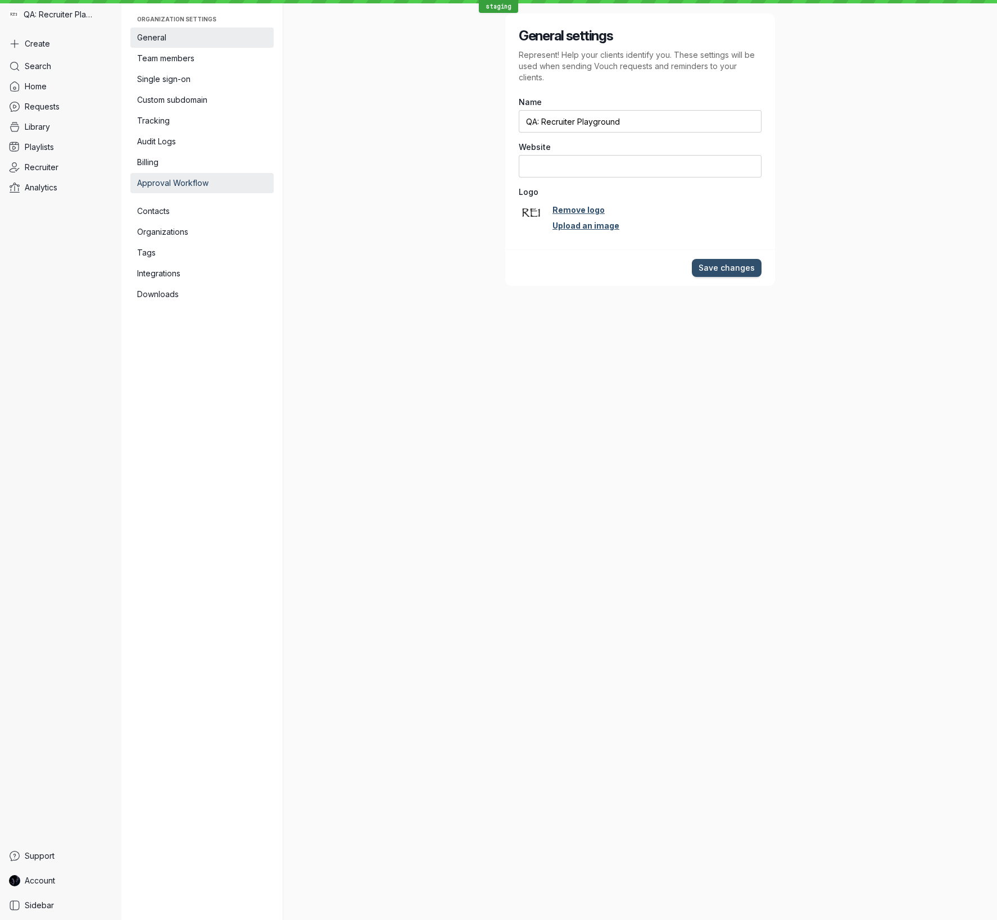
click at [218, 181] on span "Approval Workflow" at bounding box center [202, 183] width 130 height 11
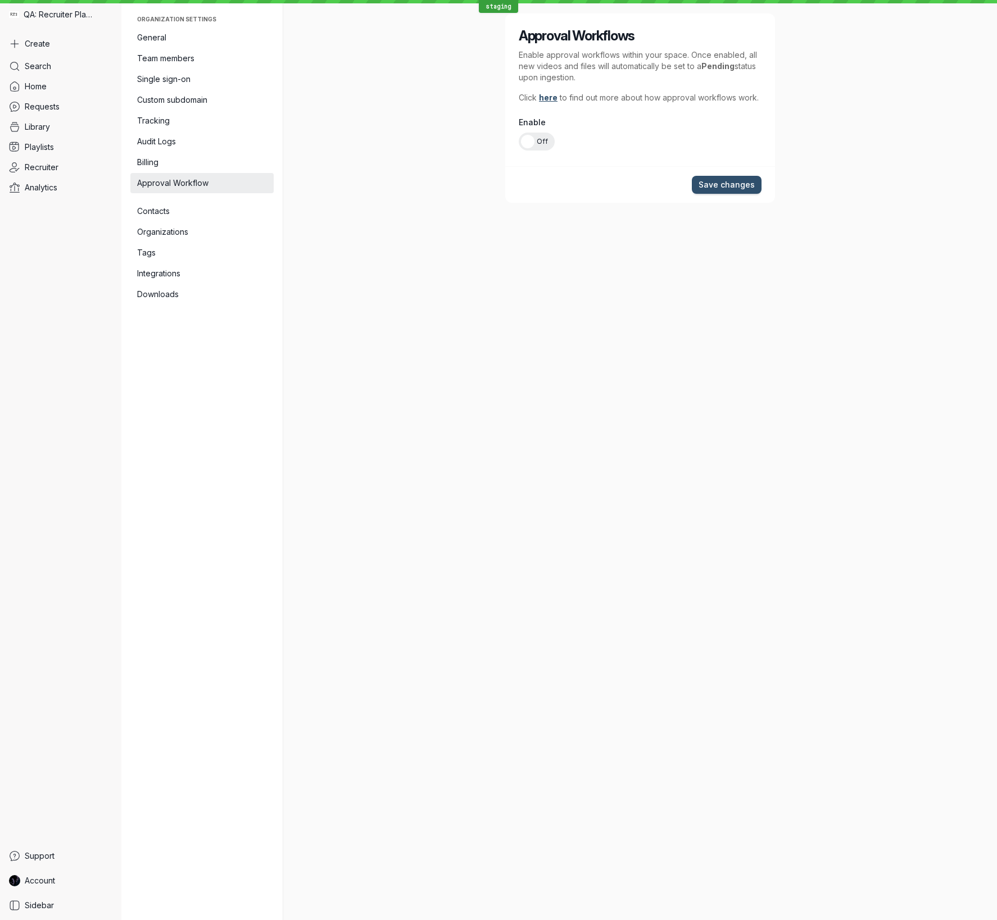
click at [540, 143] on span "Off" at bounding box center [542, 142] width 11 height 18
click at [0, 0] on input "On Off" at bounding box center [0, 0] width 0 height 0
click at [747, 183] on span "Save changes" at bounding box center [726, 184] width 56 height 11
click at [47, 130] on span "Library" at bounding box center [37, 126] width 25 height 11
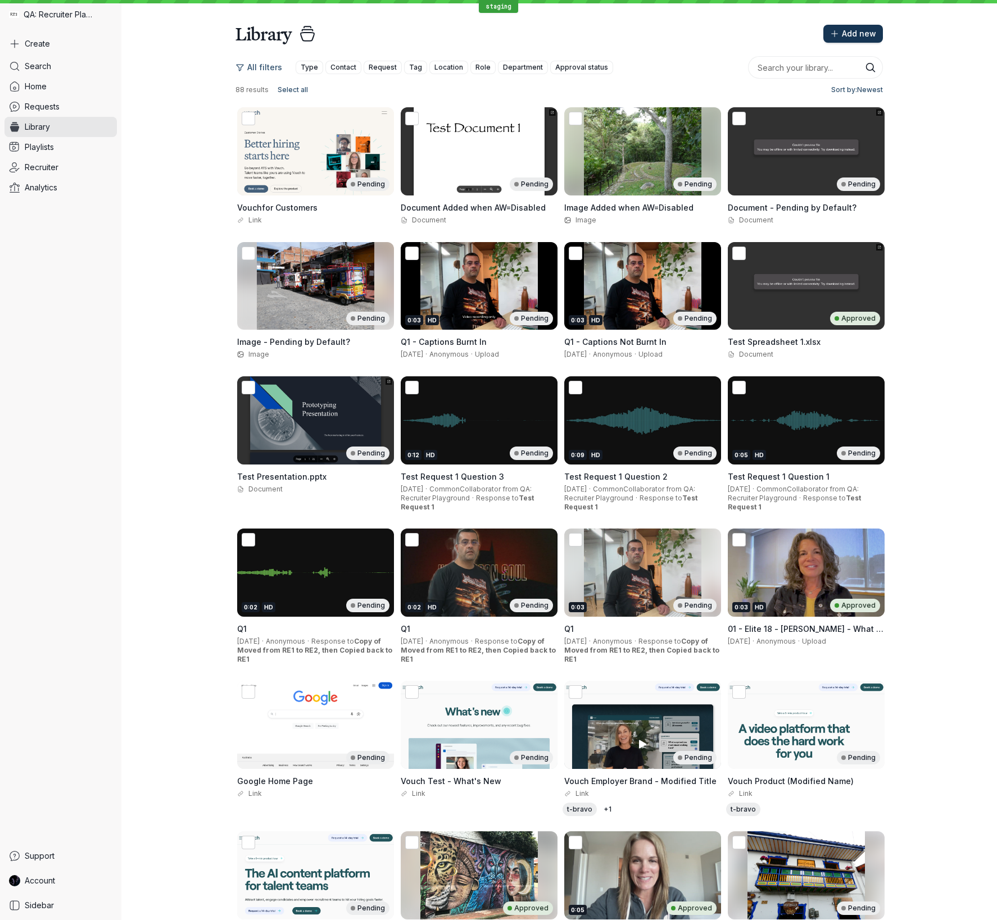
click at [861, 33] on span "Add new" at bounding box center [859, 33] width 34 height 11
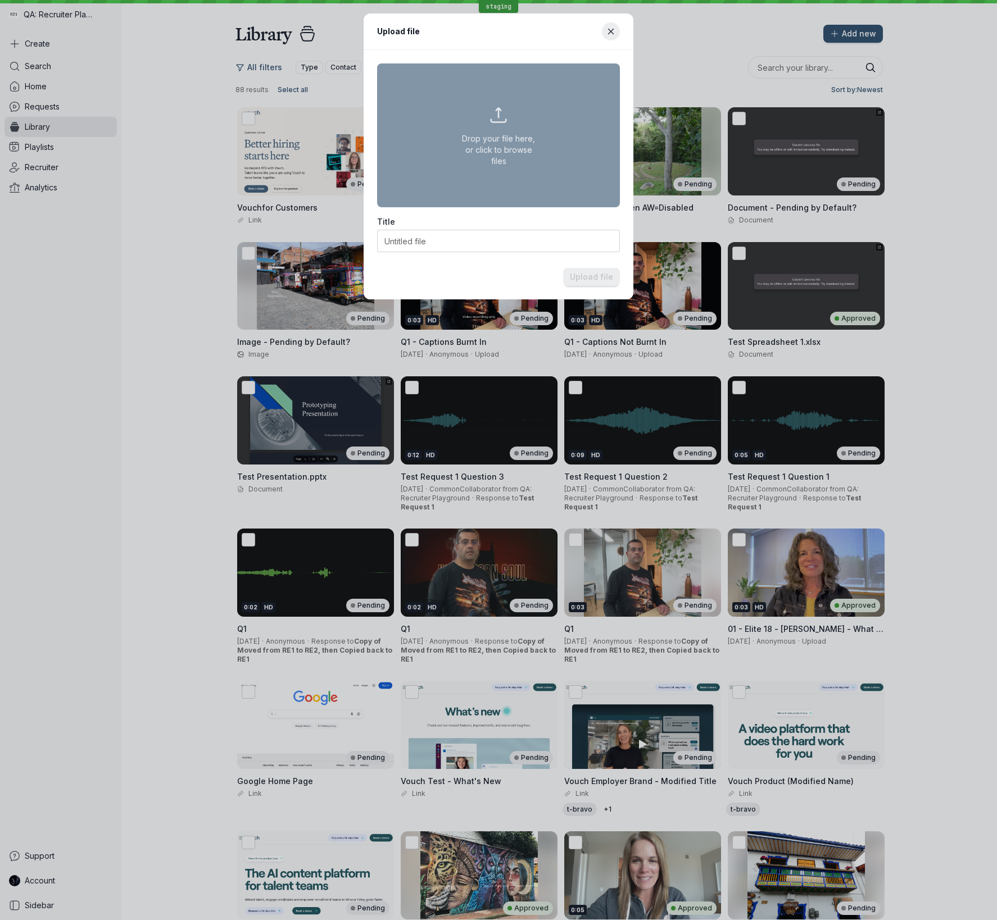
click at [479, 106] on button "Drop your file here, or click to browse files" at bounding box center [498, 135] width 243 height 144
type input "C:\fakepath\testDocument2.docx"
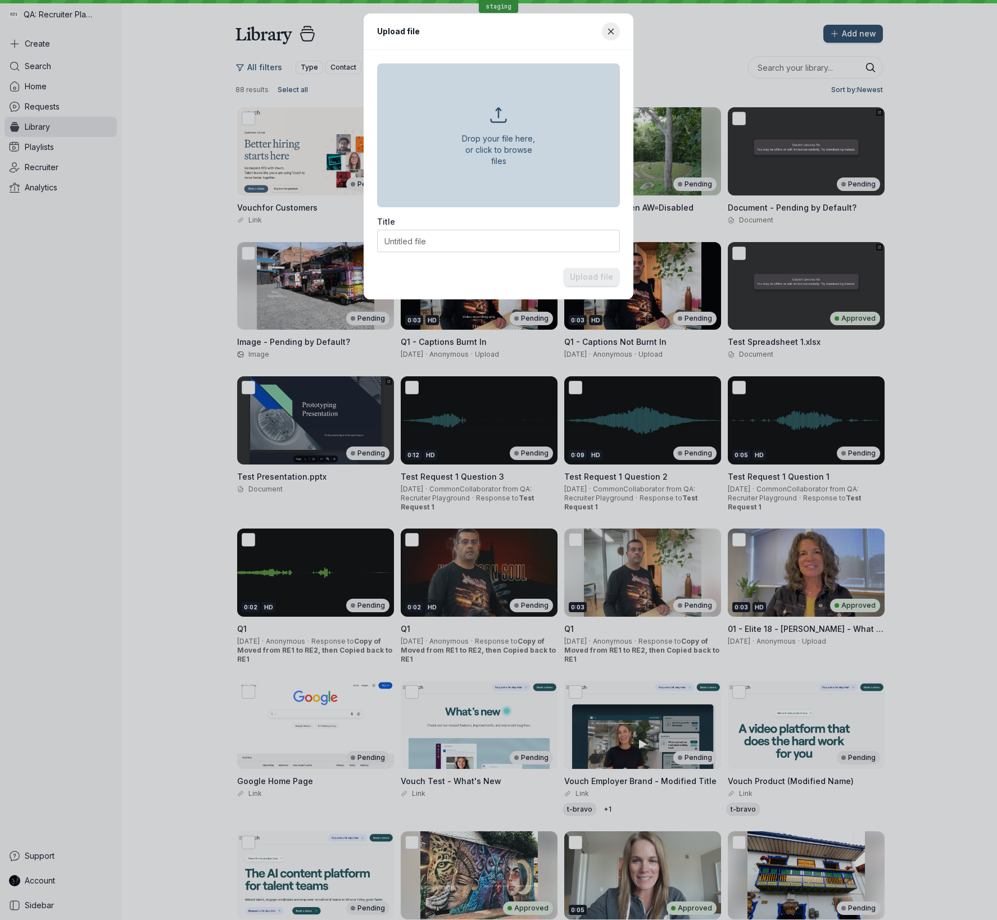
type input "testDocument2.docx"
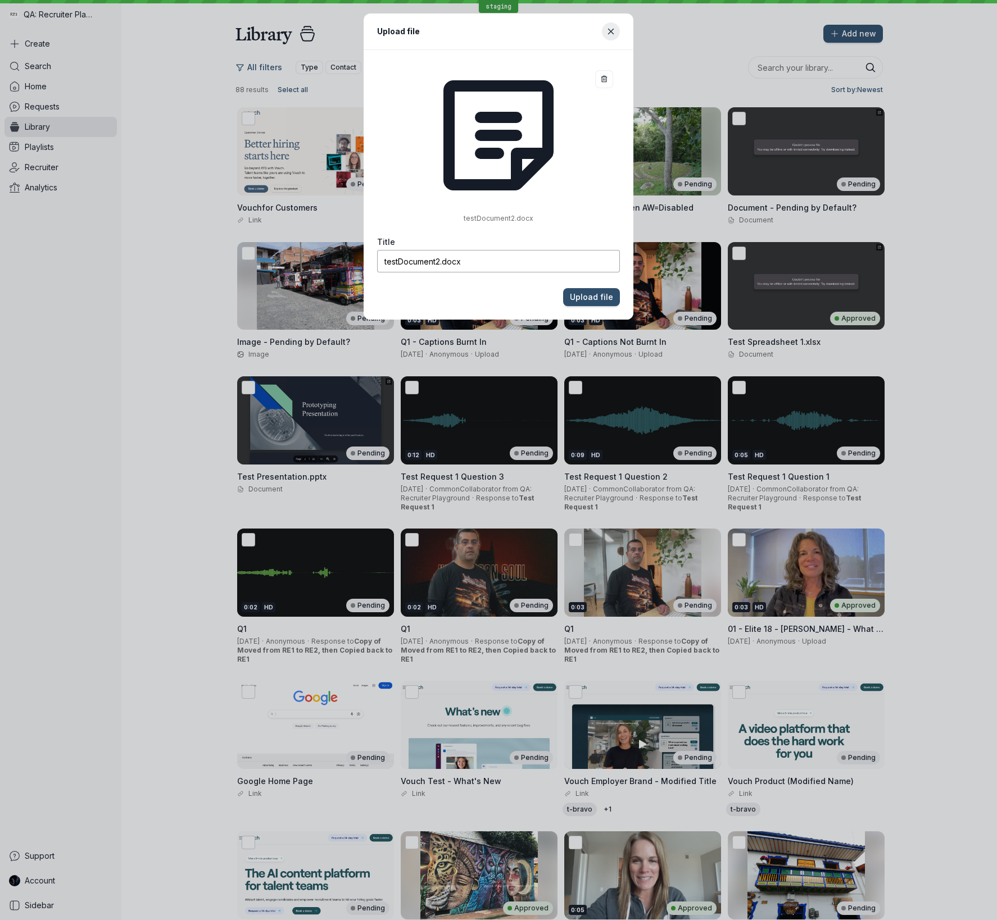
click at [482, 259] on input "testDocument2.docx" at bounding box center [498, 261] width 243 height 22
paste input "Added when AW=Disabled"
type input "Document Added when AW=Enabled"
click at [563, 288] on button "Upload file" at bounding box center [591, 297] width 57 height 18
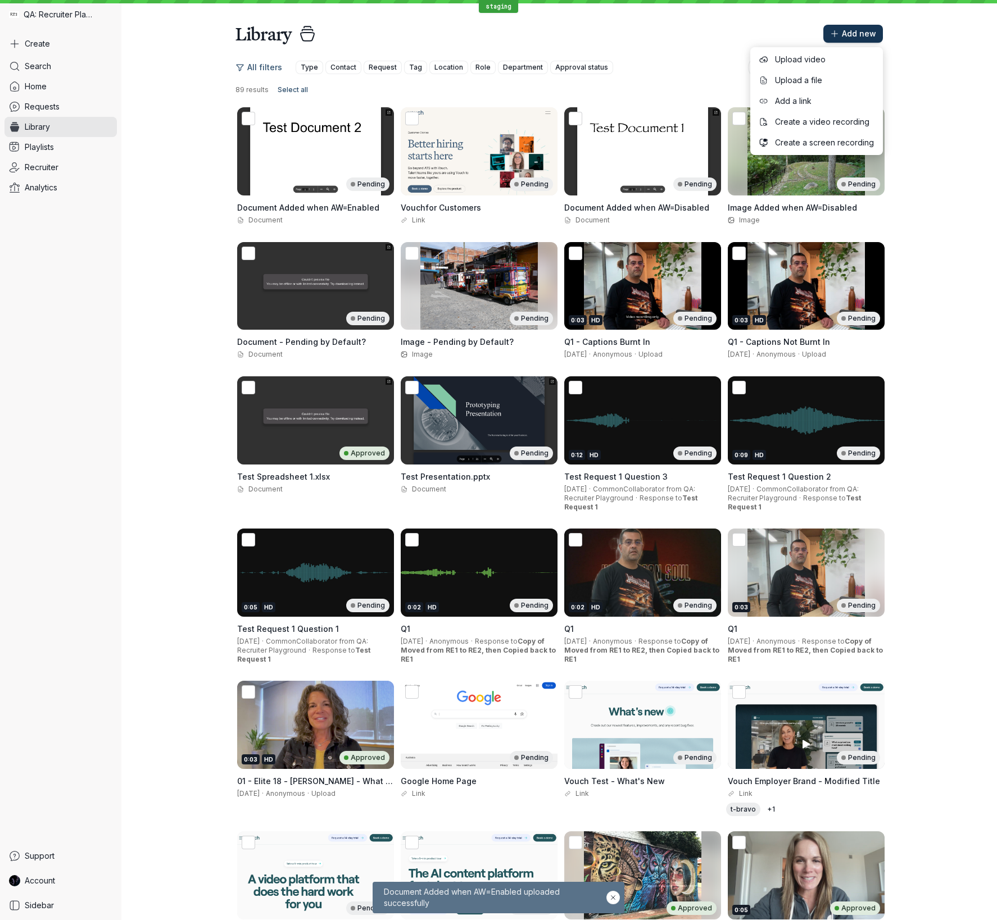
click at [862, 32] on span "Add new" at bounding box center [859, 33] width 34 height 11
click at [858, 29] on span "Add new" at bounding box center [859, 33] width 34 height 11
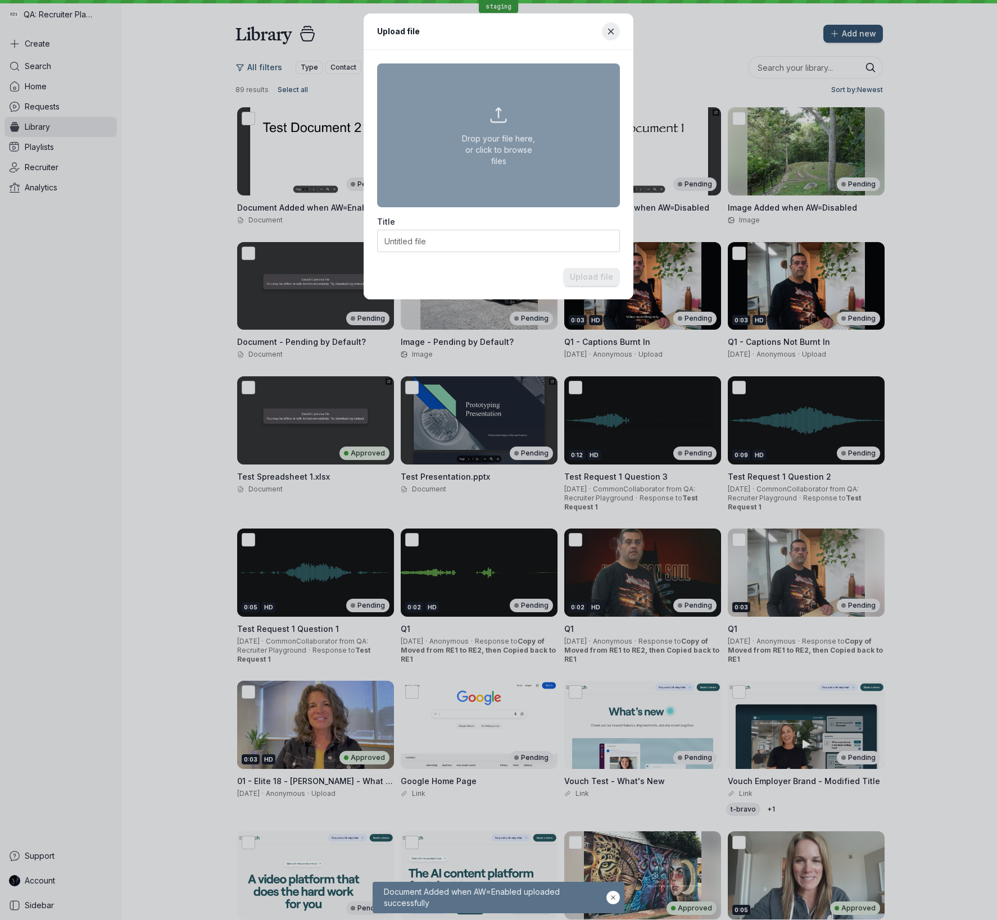
click at [449, 125] on button "Drop your file here, or click to browse files" at bounding box center [498, 135] width 243 height 144
type input "C:\fakepath\P1001248.PNG"
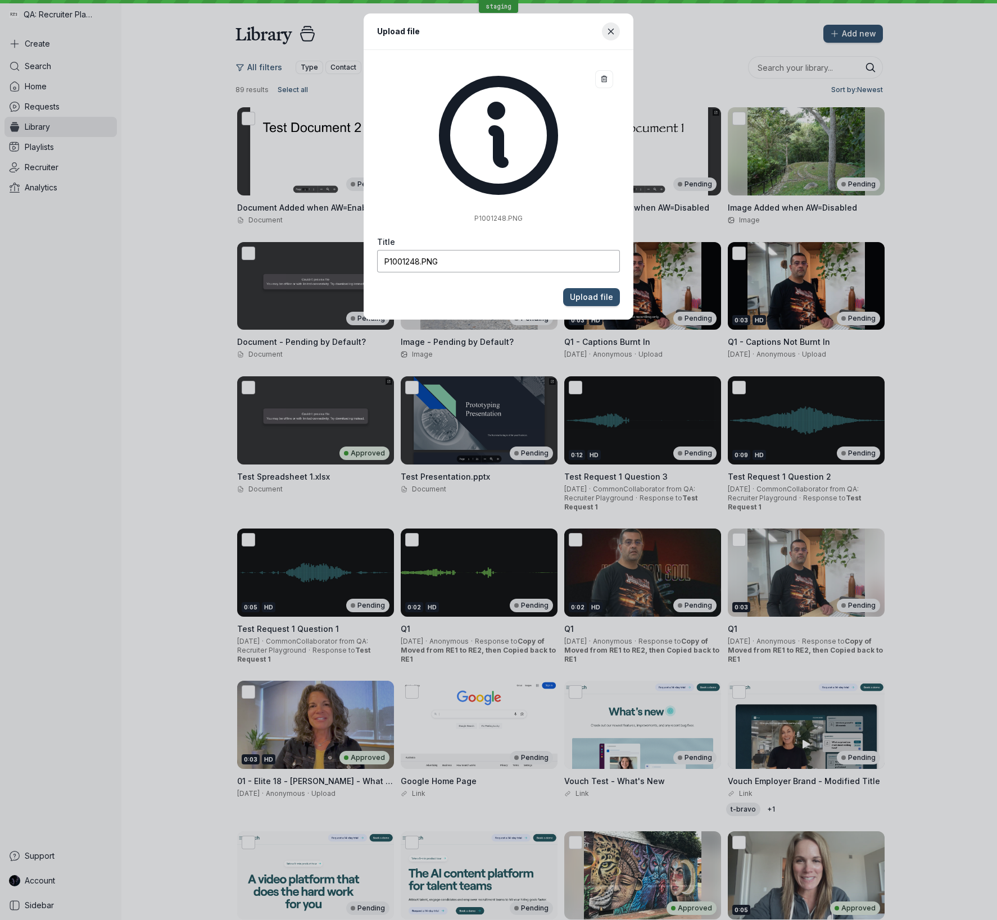
click at [534, 264] on input "P1001248.PNG" at bounding box center [498, 261] width 243 height 22
paste input "Document Added when AW=Enabled"
type input "Image Added when AW=Enabled"
click at [563, 288] on button "Upload file" at bounding box center [591, 297] width 57 height 18
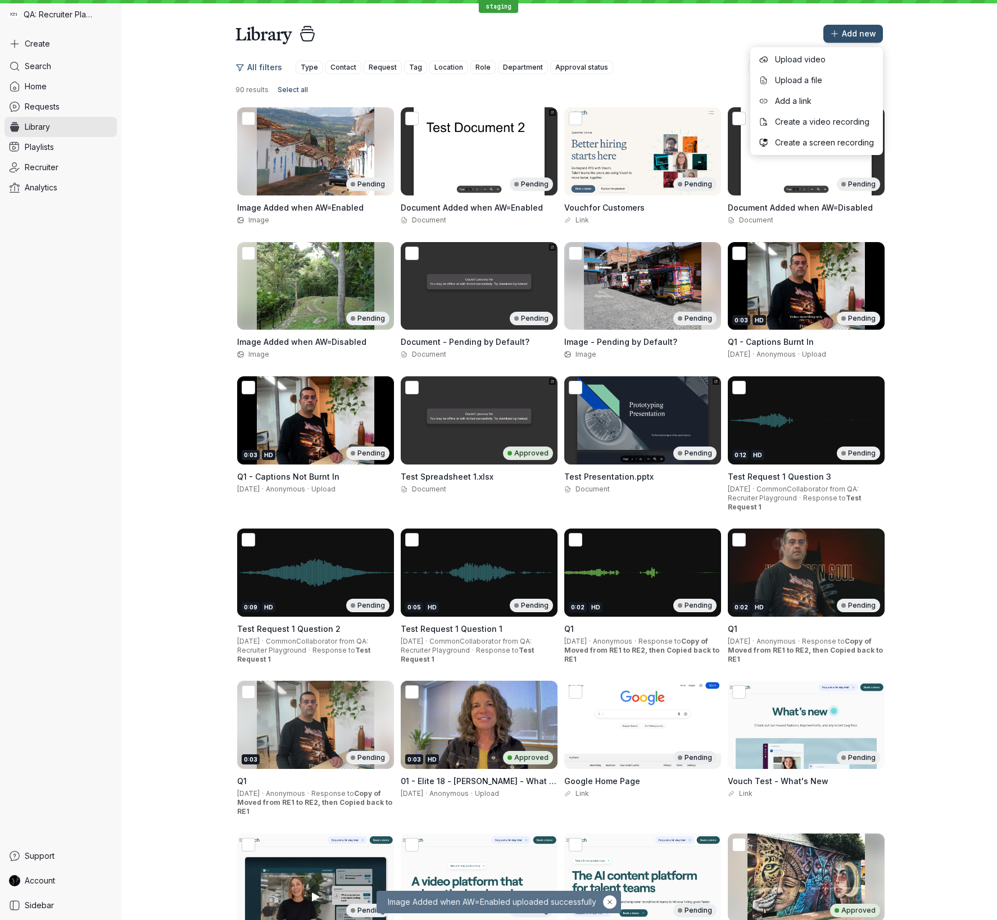
click at [931, 75] on div "All filters Type Contact Request Tag Location Role Department Approval status 9…" at bounding box center [558, 582] width 875 height 1075
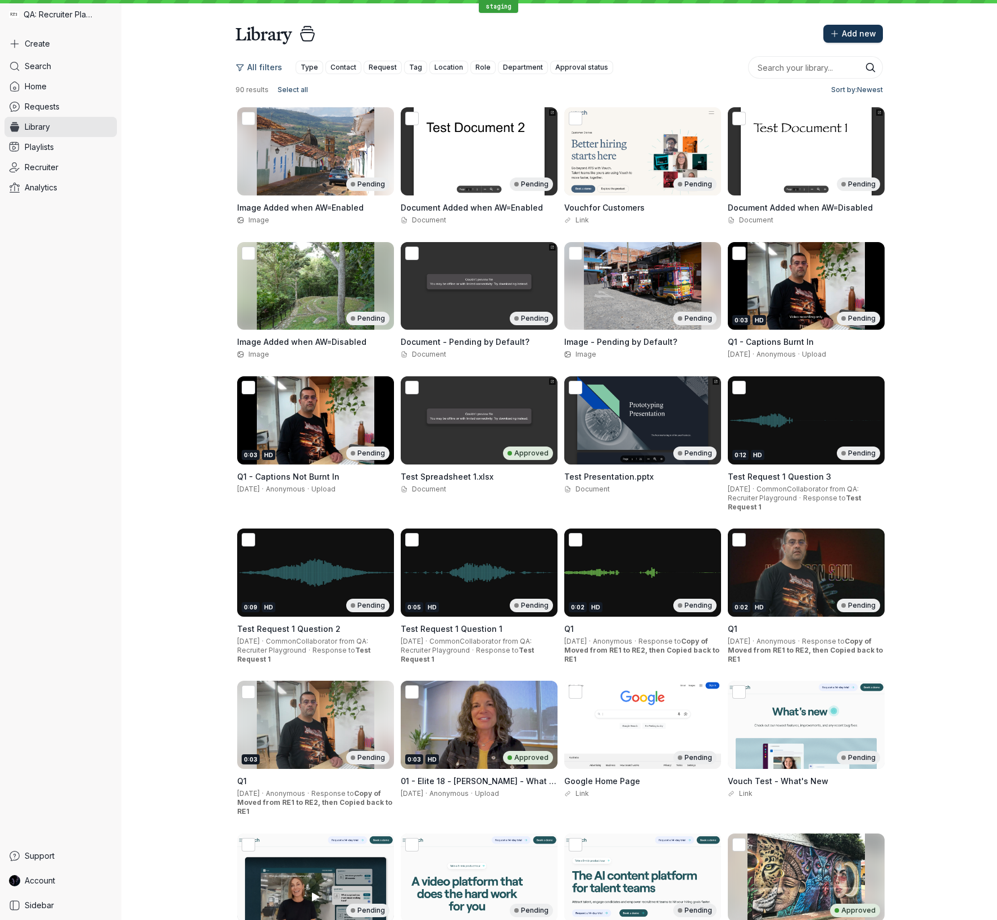
click at [850, 35] on span "Add new" at bounding box center [859, 33] width 34 height 11
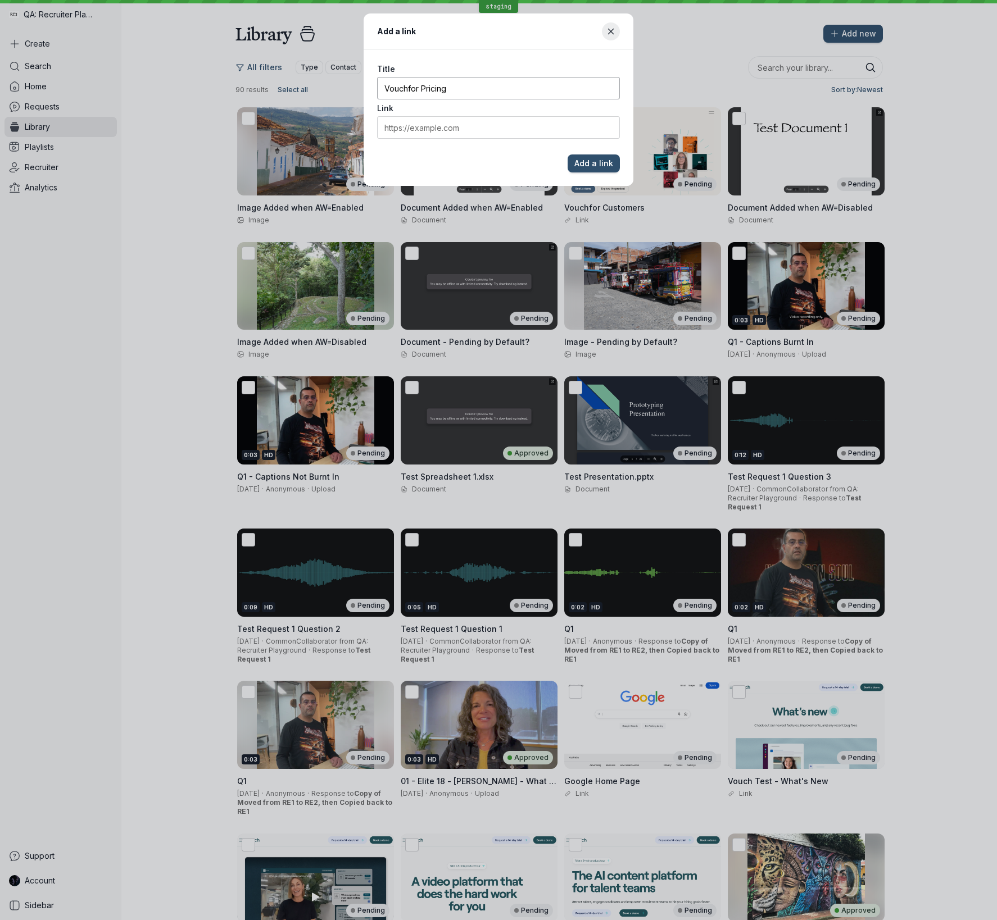
type input "Vouchfor Pricing"
paste input "[URL][DOMAIN_NAME]"
type input "[URL][DOMAIN_NAME]"
click at [567, 155] on button "Add a link" at bounding box center [593, 164] width 52 height 18
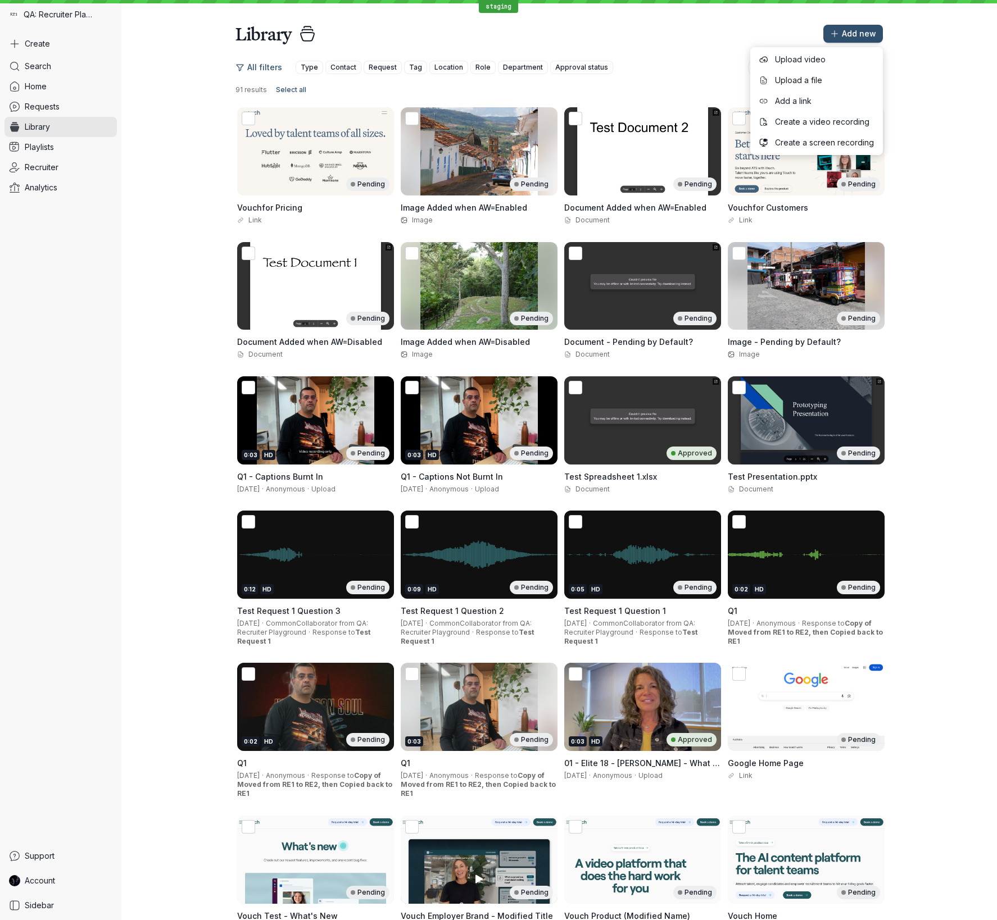
click at [960, 383] on div "All filters Type Contact Request Tag Location Role Department Approval status 9…" at bounding box center [558, 573] width 875 height 1057
click at [953, 375] on div "All filters Type Contact Request Tag Location Role Department Approval status 9…" at bounding box center [558, 573] width 875 height 1057
click at [932, 210] on div "All filters Type Contact Request Tag Location Role Department Approval status 9…" at bounding box center [558, 573] width 875 height 1057
click at [922, 264] on div "All filters Type Contact Request Tag Location Role Department Approval status 9…" at bounding box center [558, 573] width 875 height 1057
click at [308, 69] on span "Type" at bounding box center [309, 67] width 17 height 11
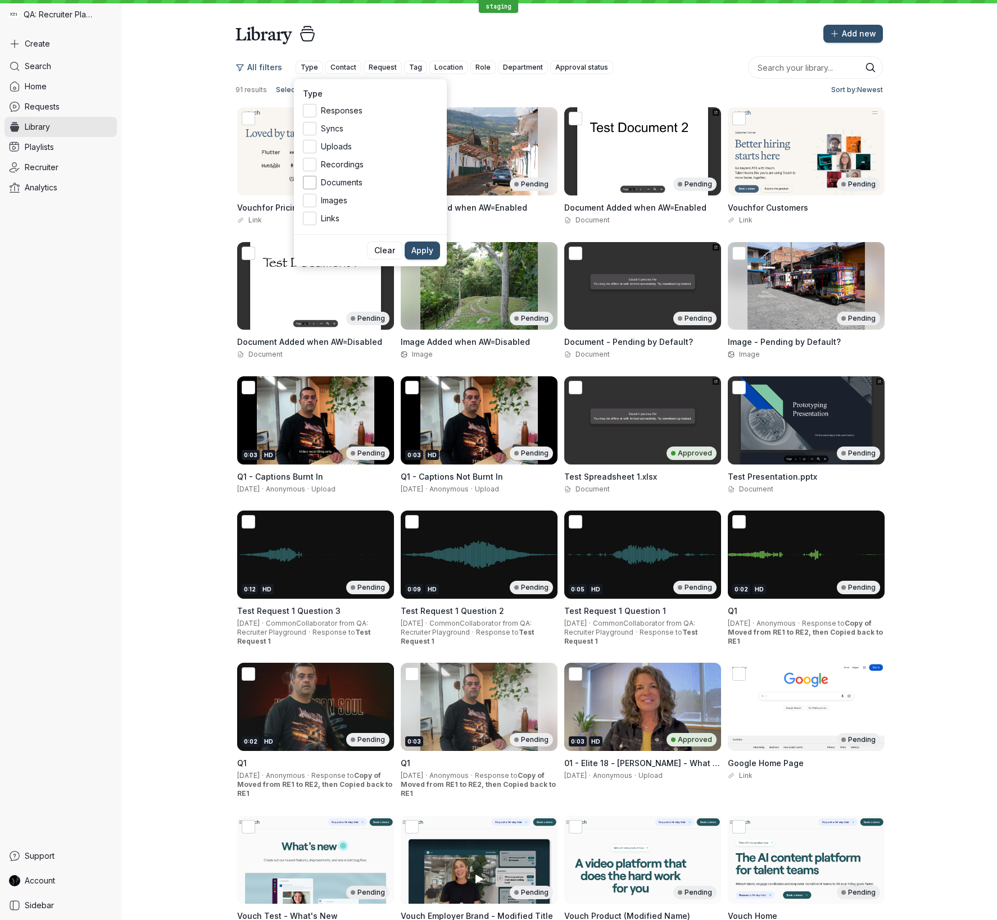
click at [306, 183] on icon at bounding box center [310, 183] width 12 height 12
click at [0, 0] on input "Documents" at bounding box center [0, 0] width 0 height 0
click at [311, 201] on icon at bounding box center [310, 201] width 12 height 12
click at [0, 0] on input "Images" at bounding box center [0, 0] width 0 height 0
click at [313, 222] on icon at bounding box center [310, 219] width 12 height 12
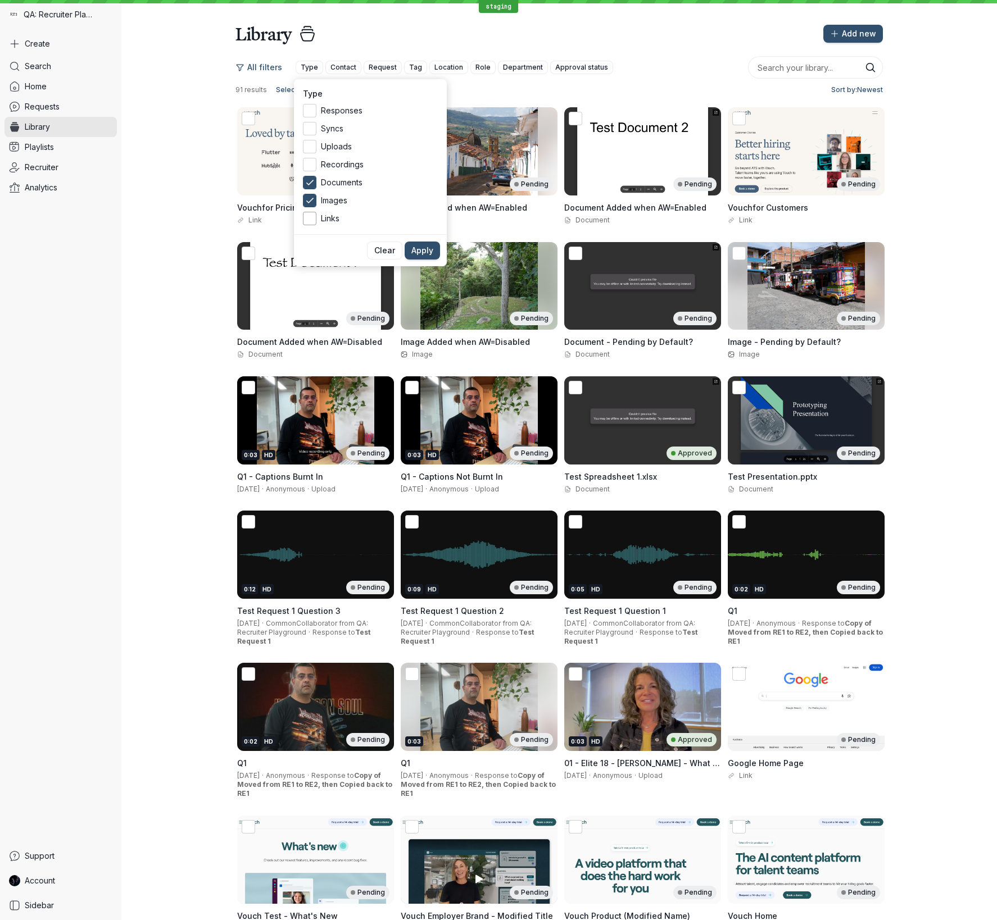
click at [0, 0] on input "Links" at bounding box center [0, 0] width 0 height 0
click at [424, 251] on span "Apply" at bounding box center [422, 250] width 22 height 11
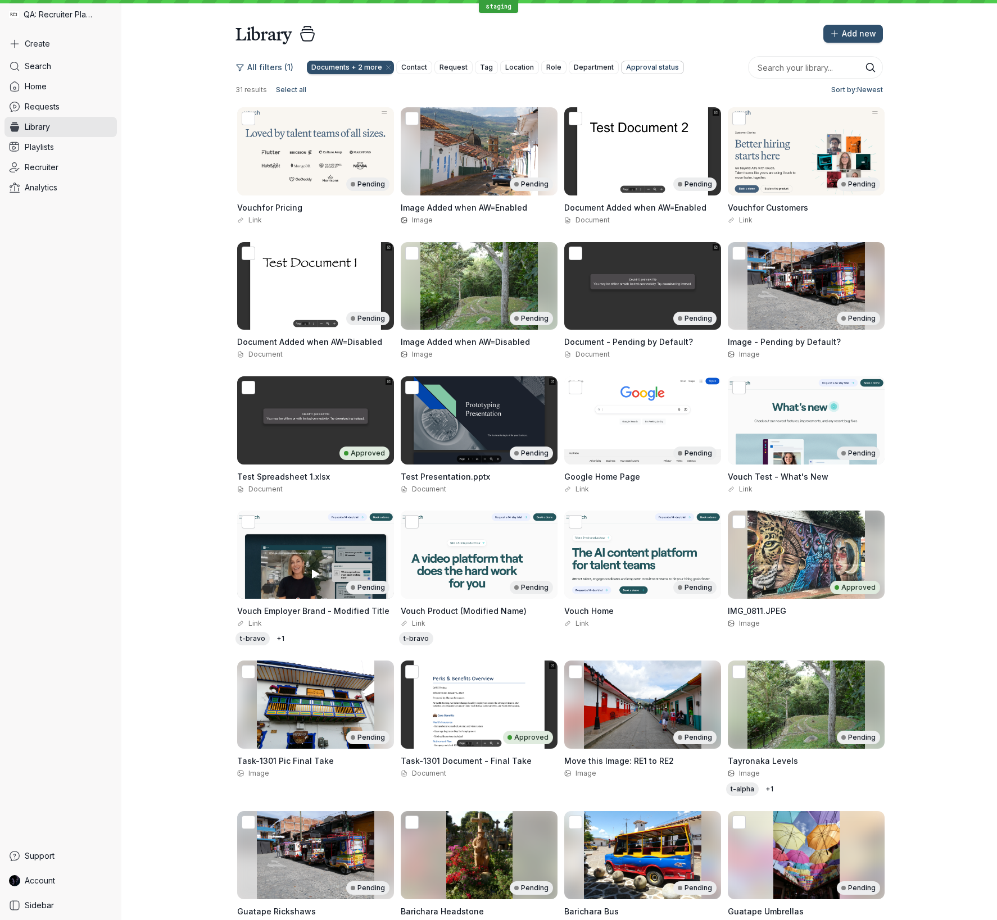
click at [637, 70] on span "Approval status" at bounding box center [652, 67] width 53 height 11
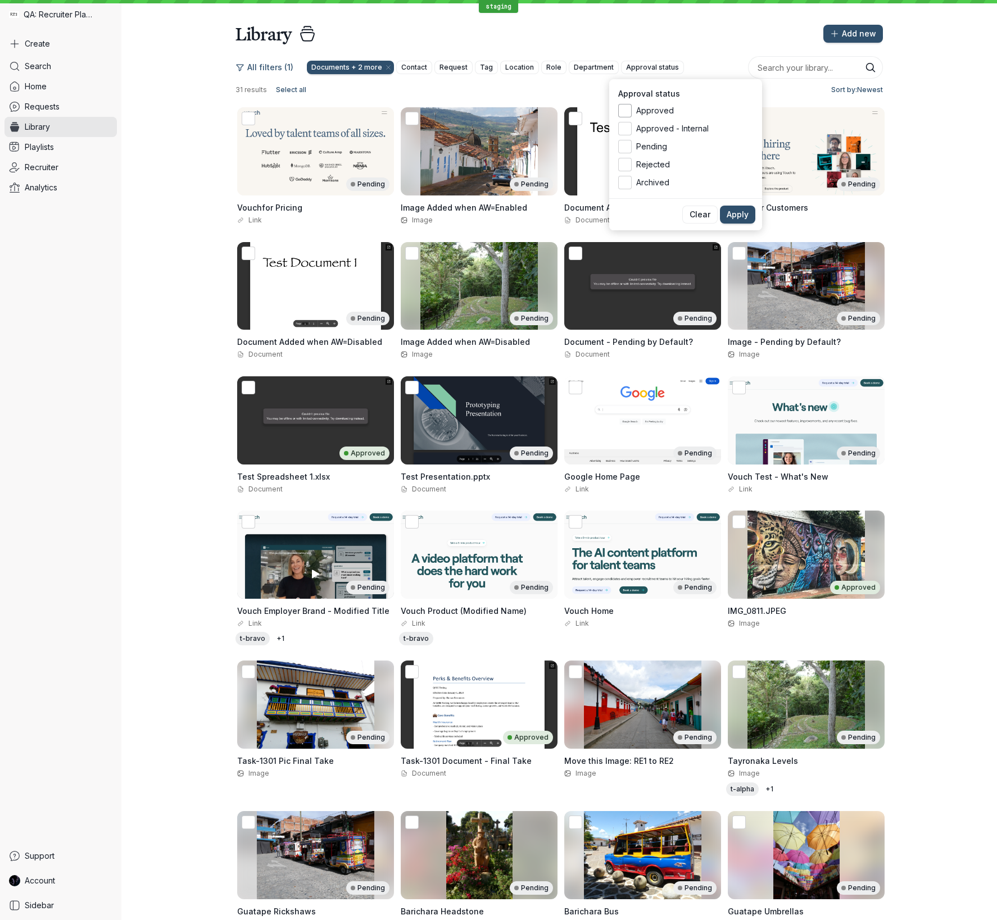
click at [626, 112] on icon at bounding box center [625, 111] width 12 height 12
click at [0, 0] on input "Approved" at bounding box center [0, 0] width 0 height 0
click at [732, 215] on span "Apply" at bounding box center [737, 214] width 22 height 11
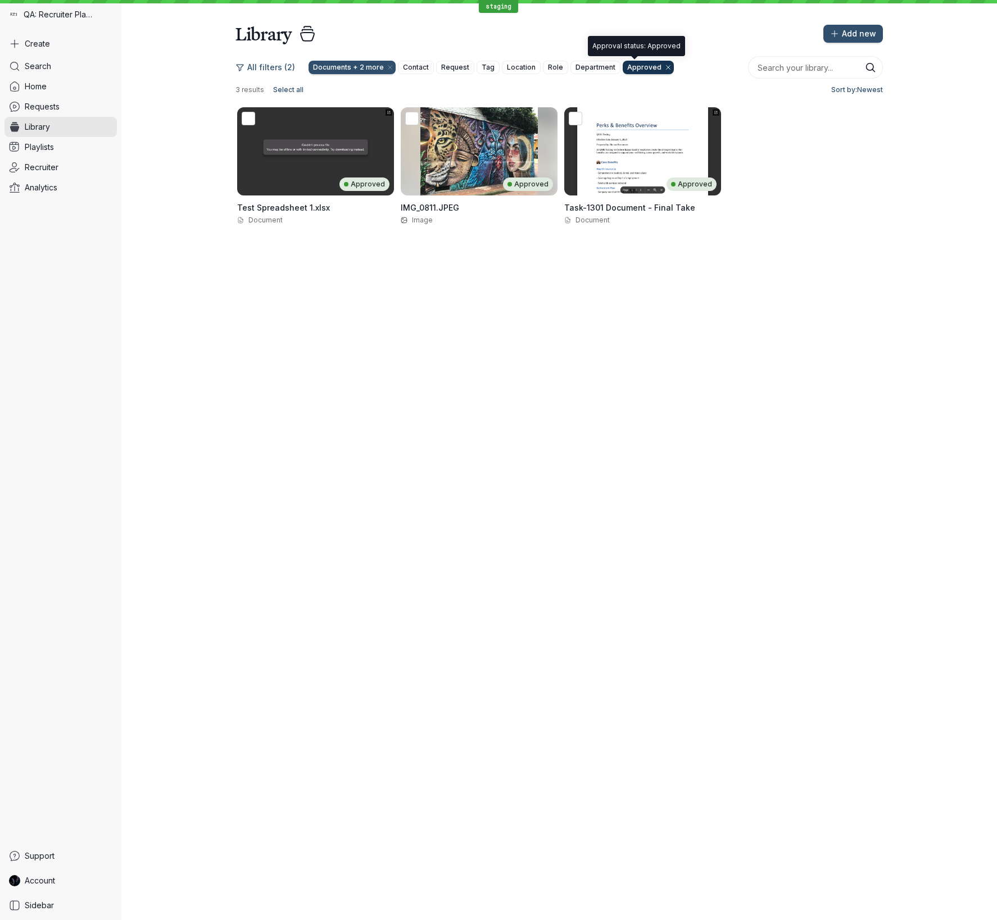
click at [665, 66] on icon "button" at bounding box center [668, 67] width 7 height 7
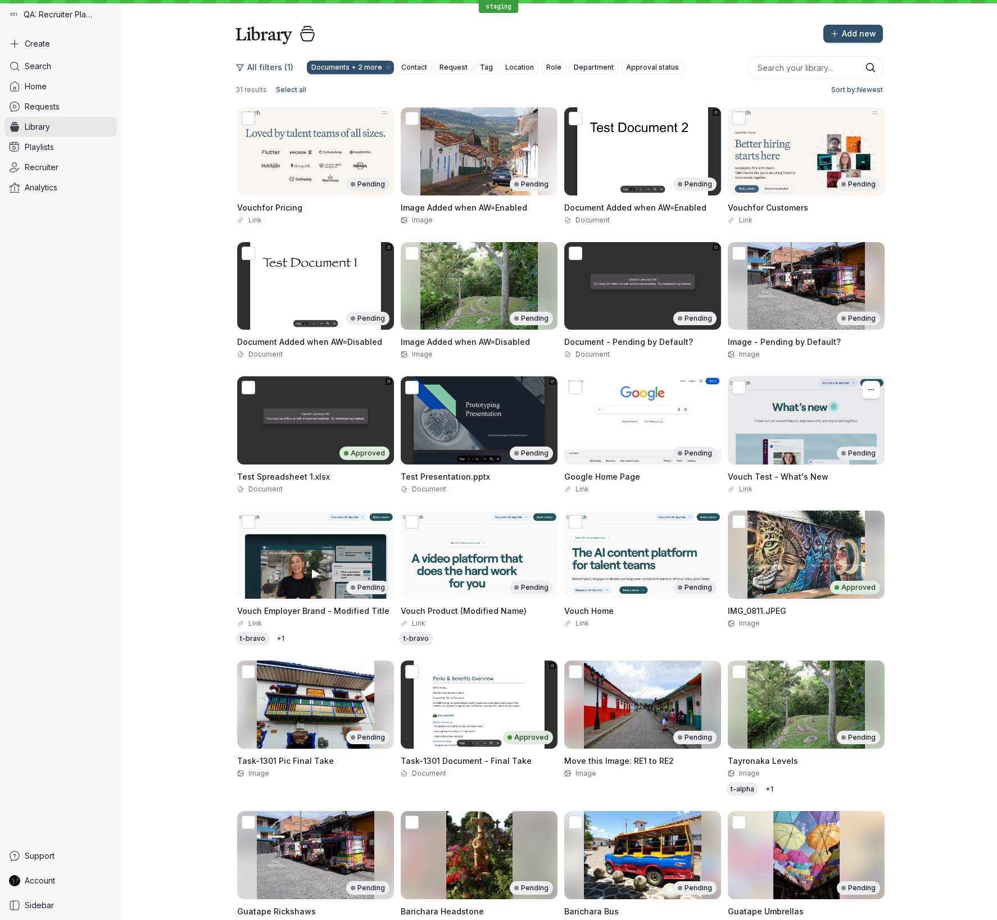
click at [834, 438] on div "Pending" at bounding box center [806, 420] width 157 height 88
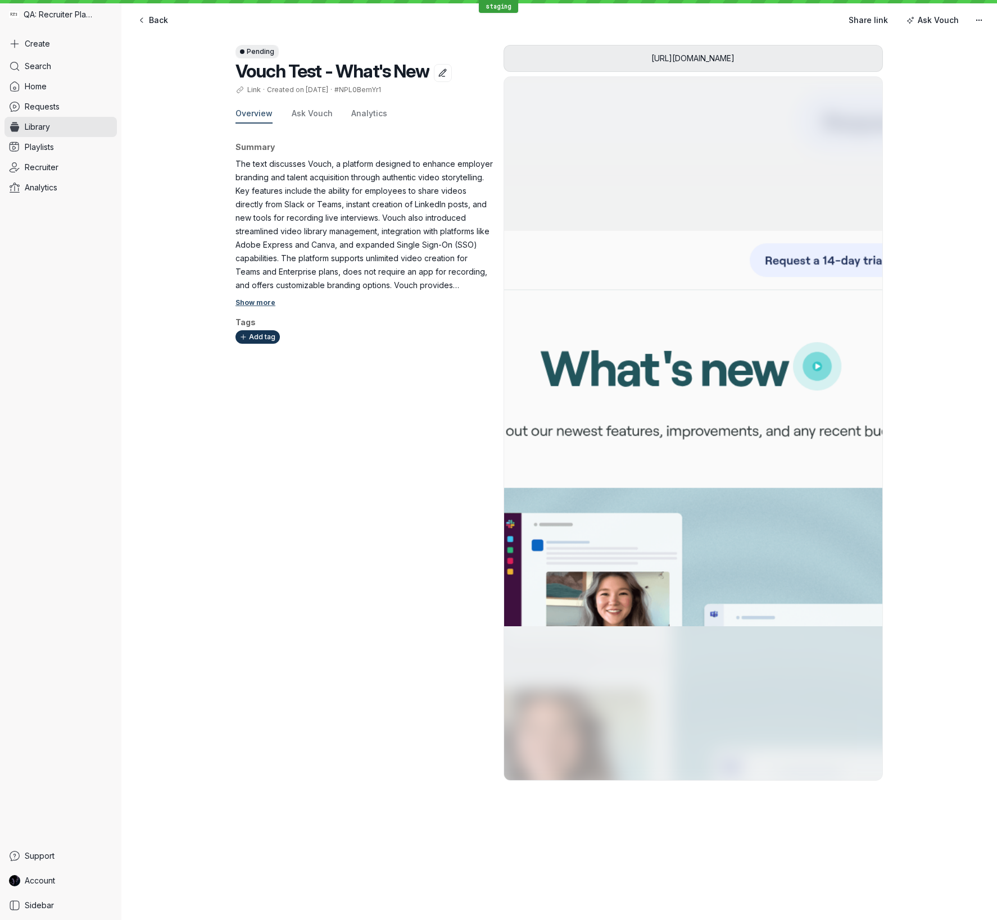
click at [258, 53] on div "Pending" at bounding box center [256, 51] width 43 height 13
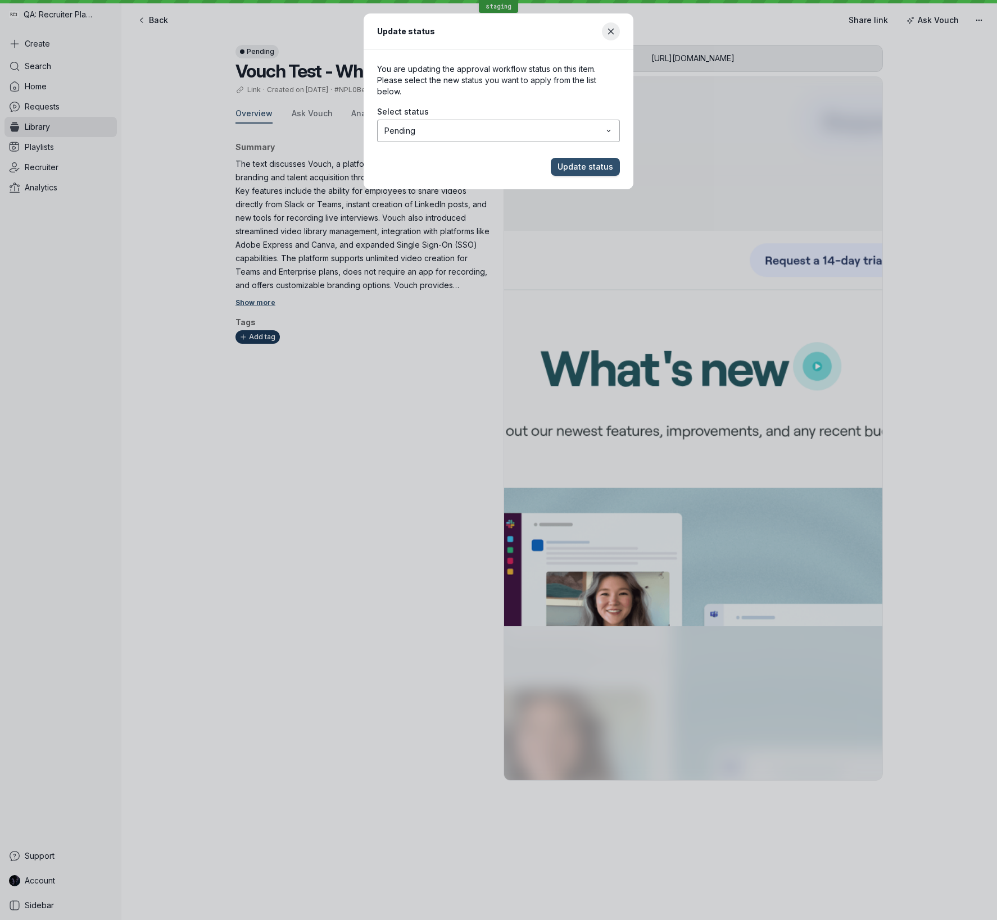
click at [398, 132] on span "Pending" at bounding box center [493, 130] width 218 height 11
drag, startPoint x: 401, startPoint y: 155, endPoint x: 419, endPoint y: 157, distance: 17.6
click at [593, 170] on span "Update status" at bounding box center [585, 166] width 56 height 11
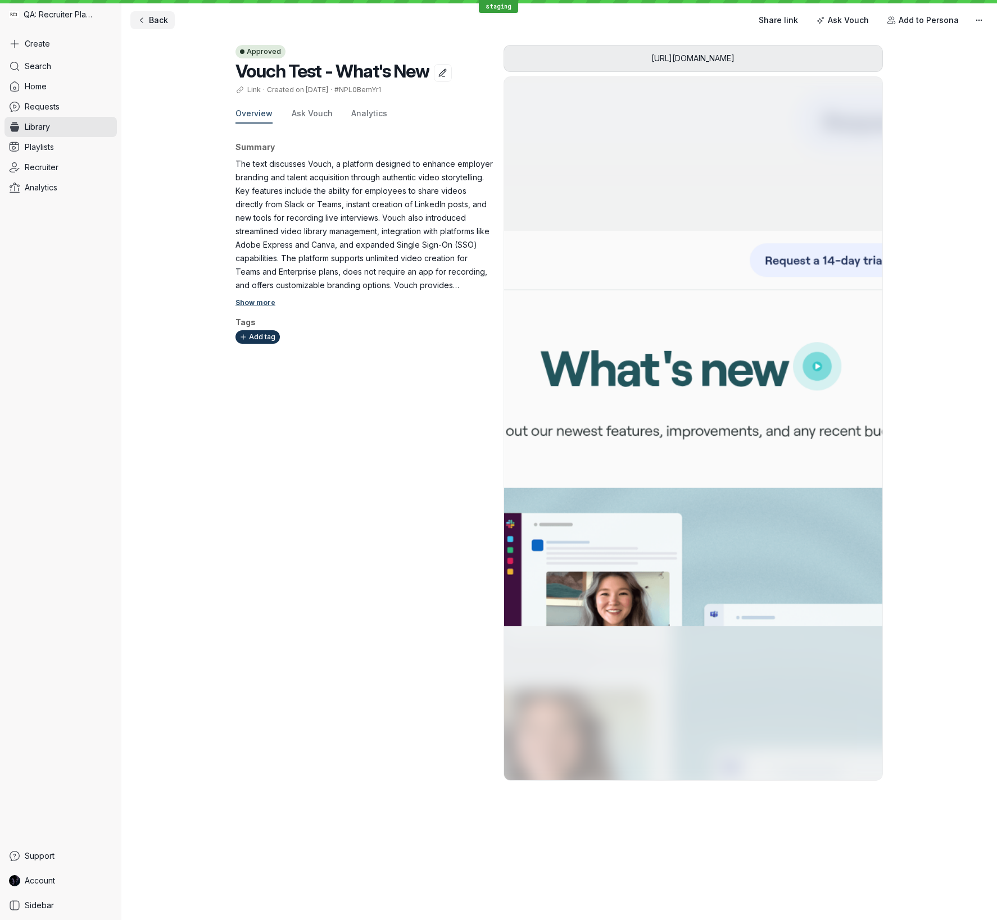
click at [153, 20] on span "Back" at bounding box center [158, 20] width 19 height 11
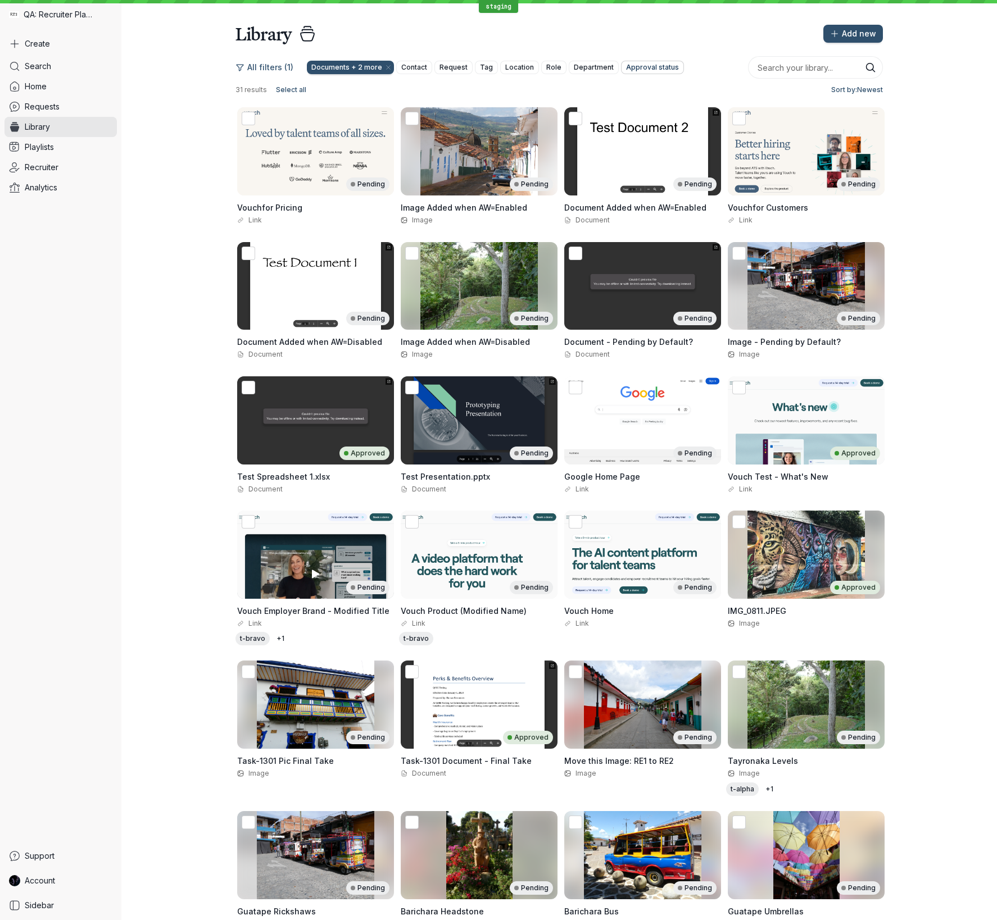
click at [637, 67] on span "Approval status" at bounding box center [652, 67] width 53 height 11
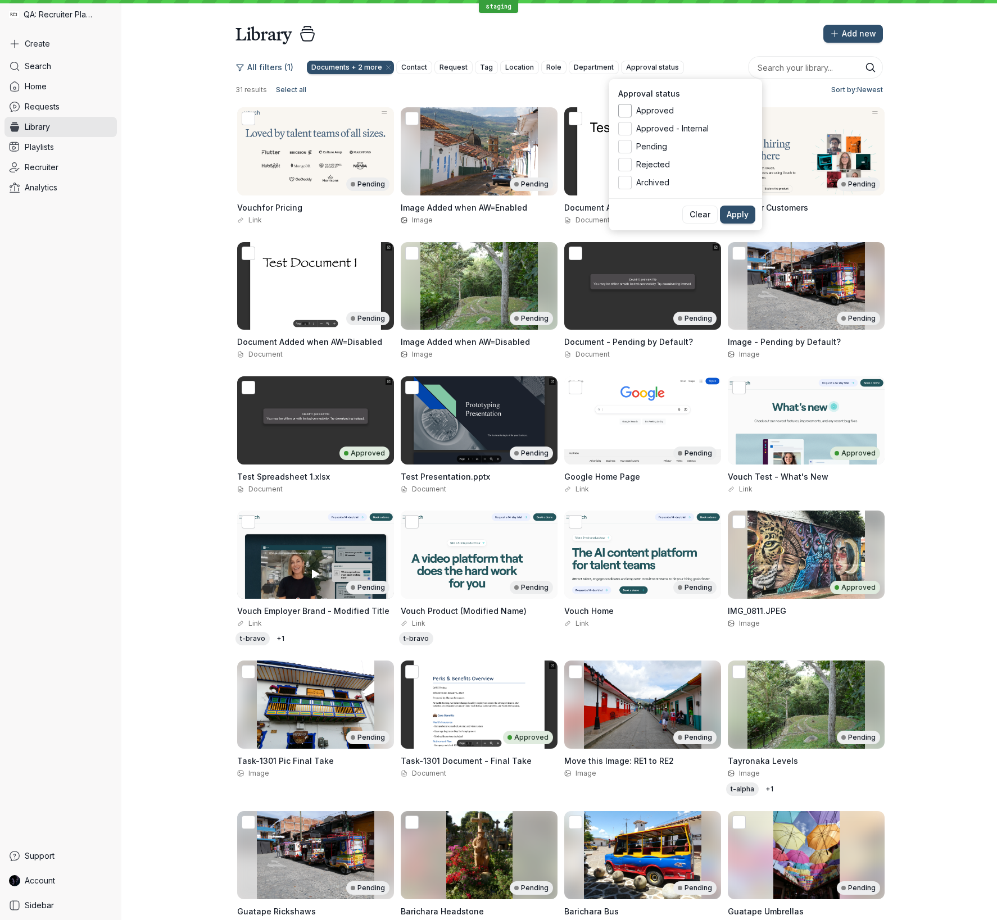
click at [646, 108] on span "Approved" at bounding box center [694, 110] width 117 height 11
click at [0, 0] on input "Approved" at bounding box center [0, 0] width 0 height 0
click at [738, 214] on span "Apply" at bounding box center [737, 214] width 22 height 11
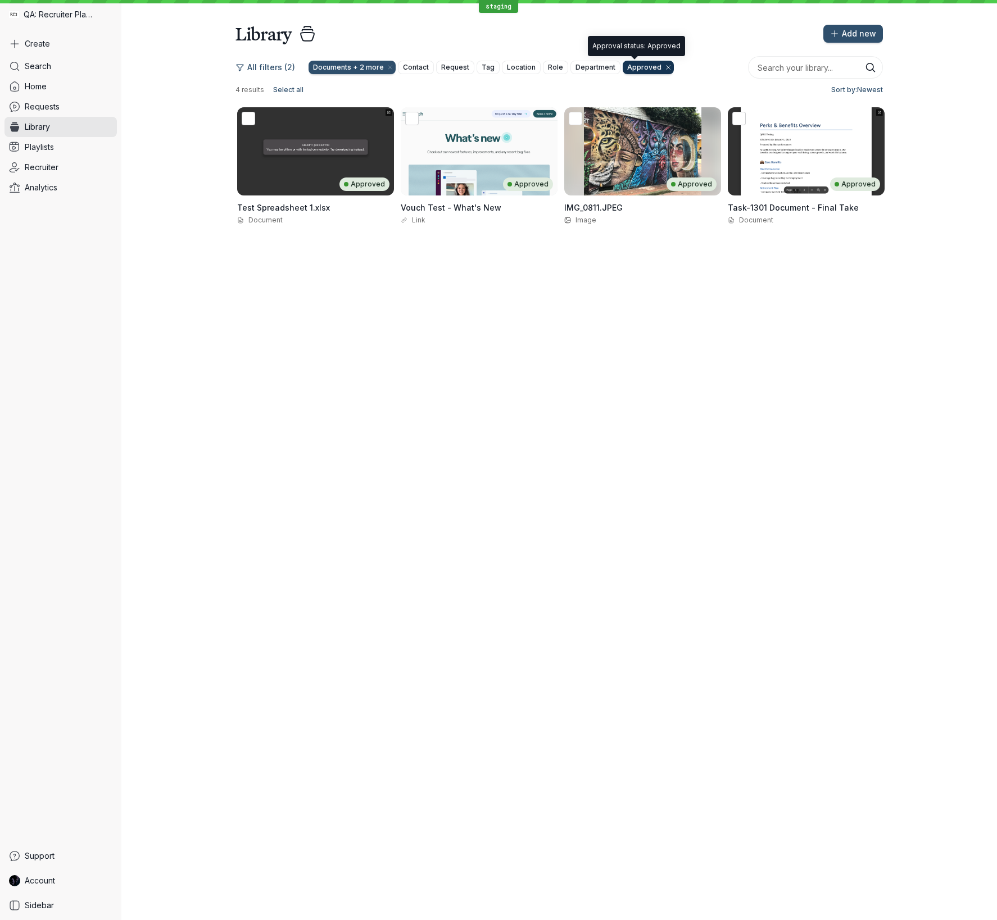
click at [665, 69] on icon "button" at bounding box center [668, 67] width 7 height 7
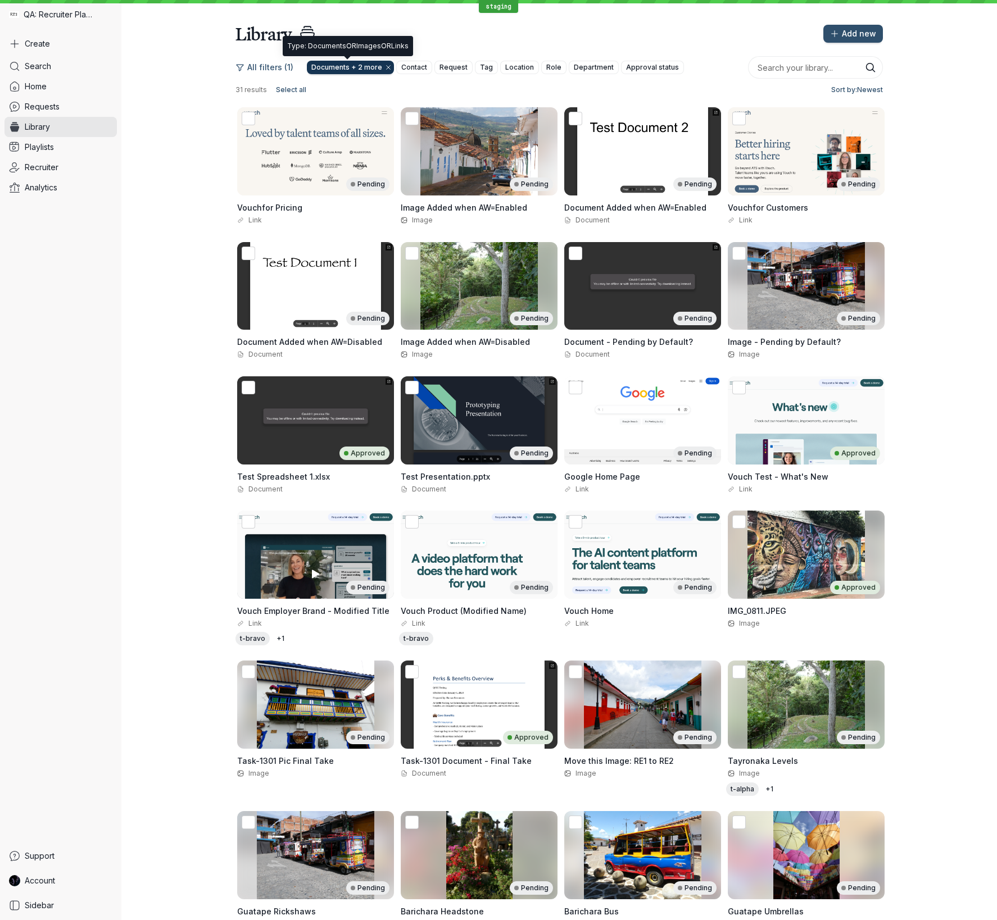
click at [387, 69] on icon "button" at bounding box center [389, 68] width 4 height 4
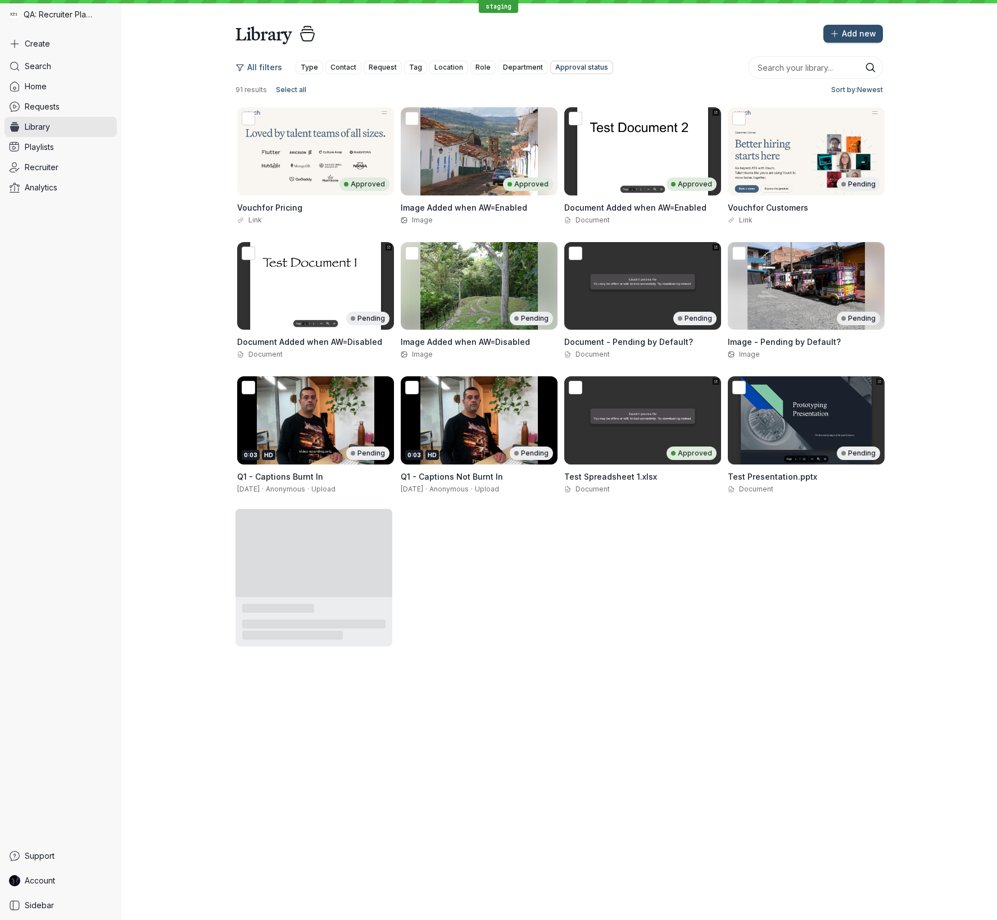
click at [568, 64] on span "Approval status" at bounding box center [581, 67] width 53 height 11
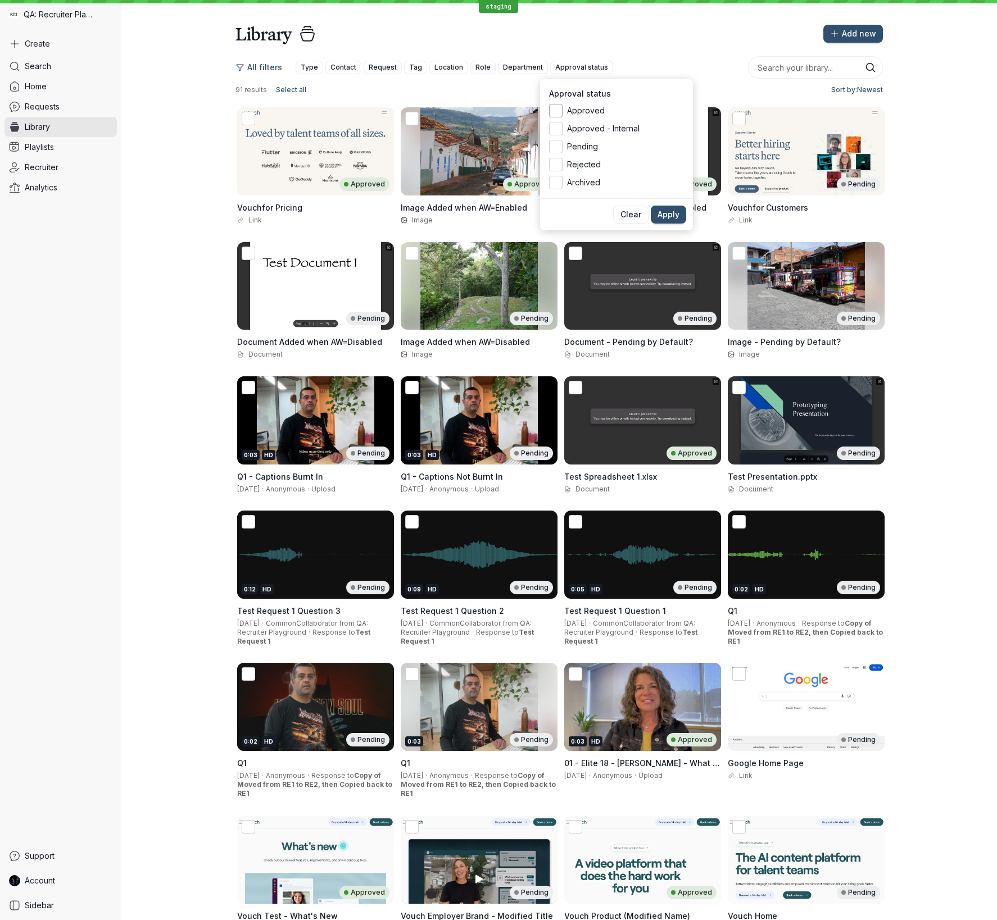
drag, startPoint x: 553, startPoint y: 112, endPoint x: 558, endPoint y: 115, distance: 6.1
click at [553, 112] on icon at bounding box center [556, 111] width 12 height 12
click at [0, 0] on input "Approved" at bounding box center [0, 0] width 0 height 0
click at [659, 217] on span "Apply" at bounding box center [668, 214] width 22 height 11
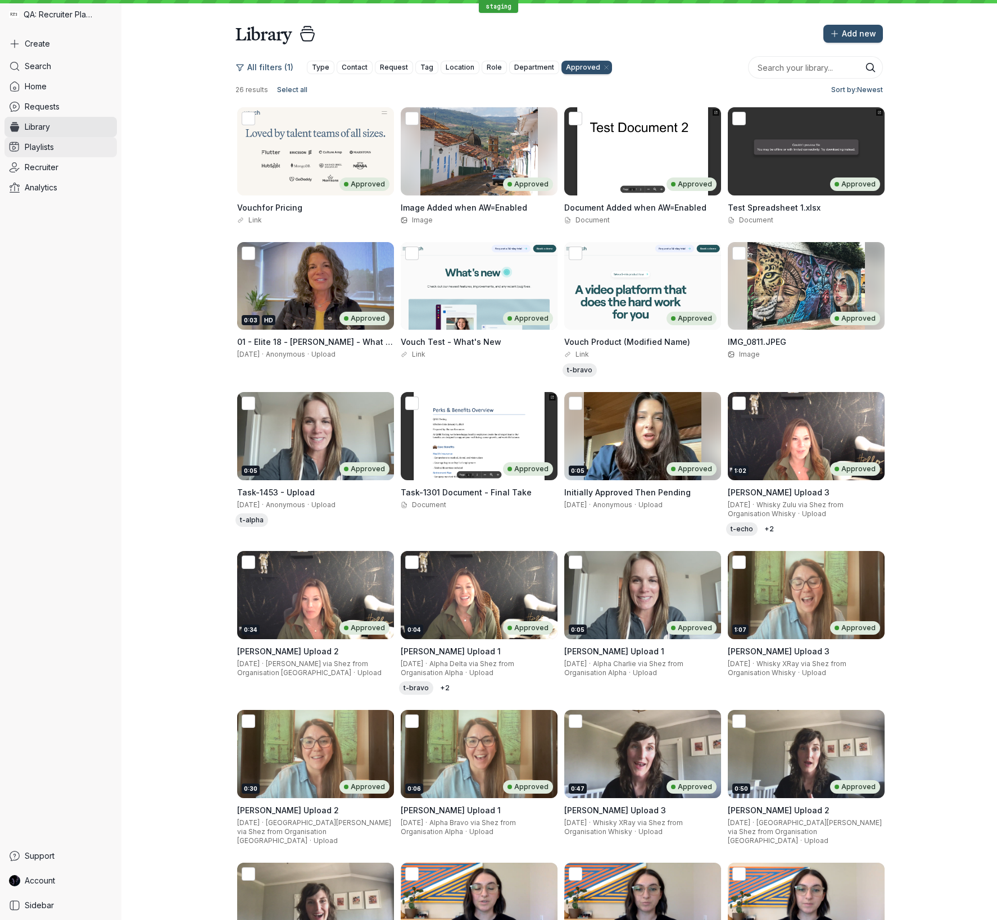
click at [60, 147] on link "Playlists" at bounding box center [60, 147] width 112 height 20
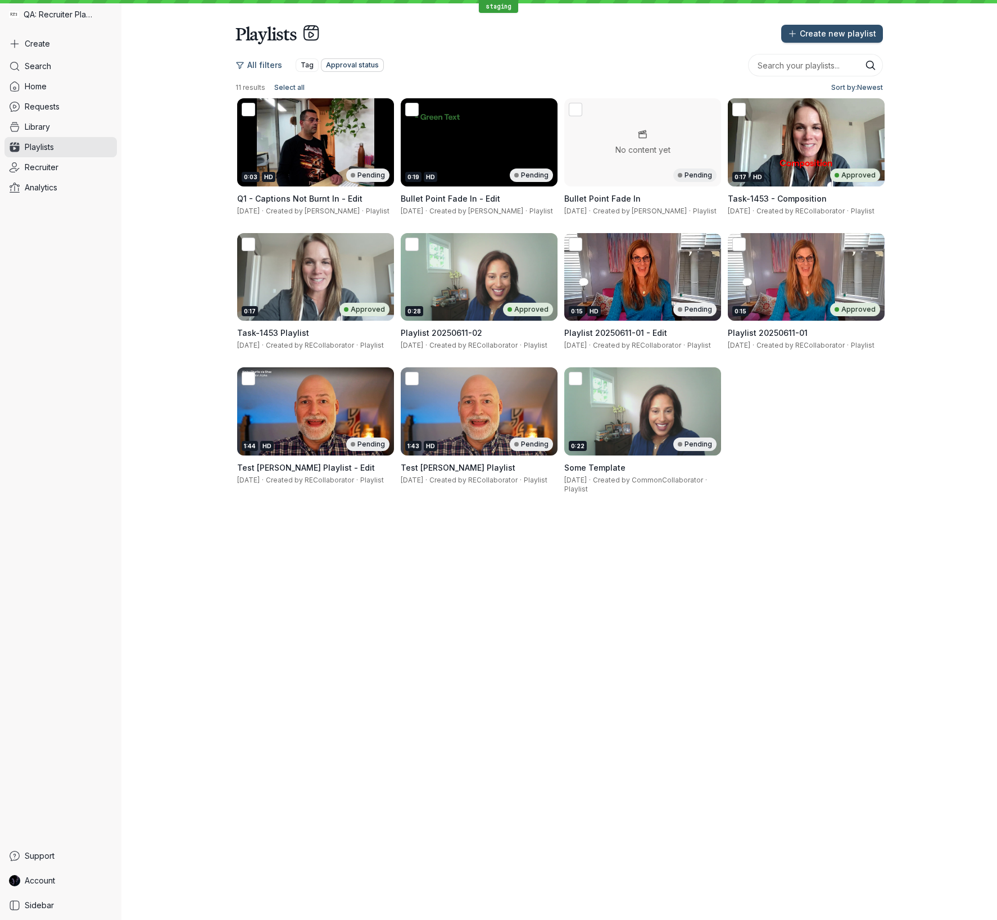
click at [343, 69] on span "Approval status" at bounding box center [352, 65] width 53 height 11
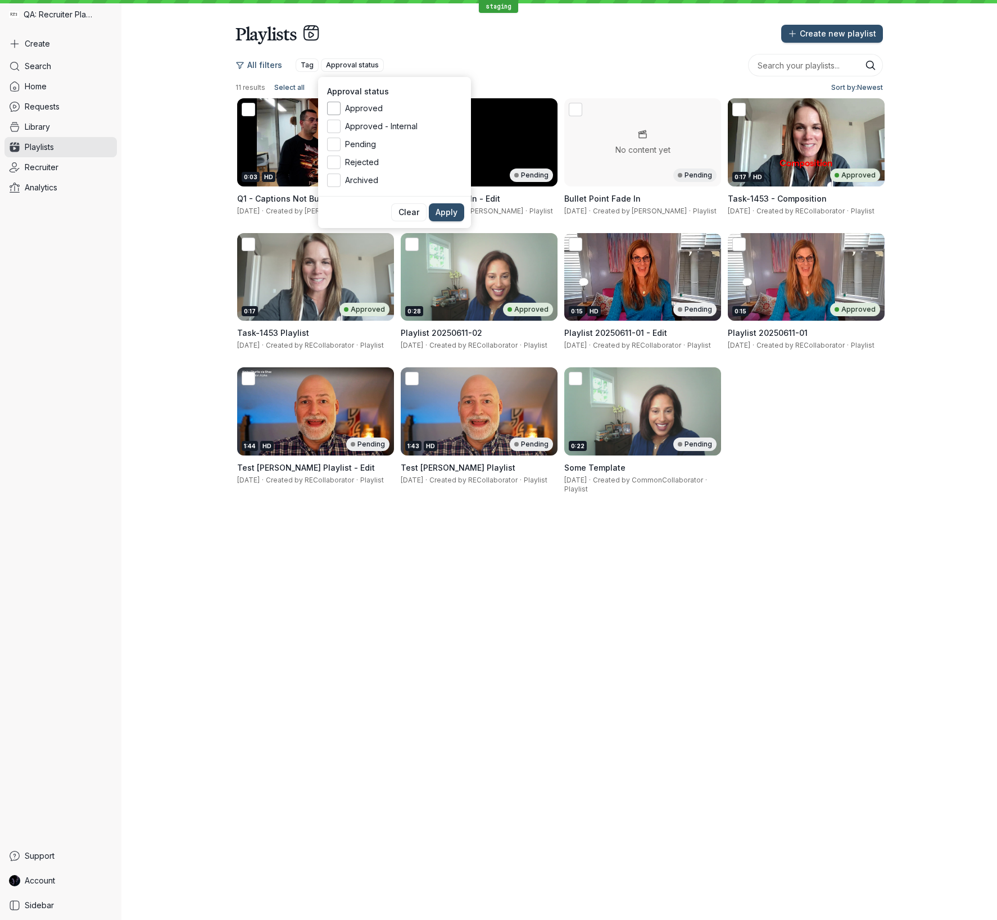
click at [369, 107] on span "Approved" at bounding box center [403, 108] width 117 height 11
click at [0, 0] on input "Approved" at bounding box center [0, 0] width 0 height 0
click at [452, 212] on span "Apply" at bounding box center [446, 212] width 22 height 11
